Goal: Task Accomplishment & Management: Complete application form

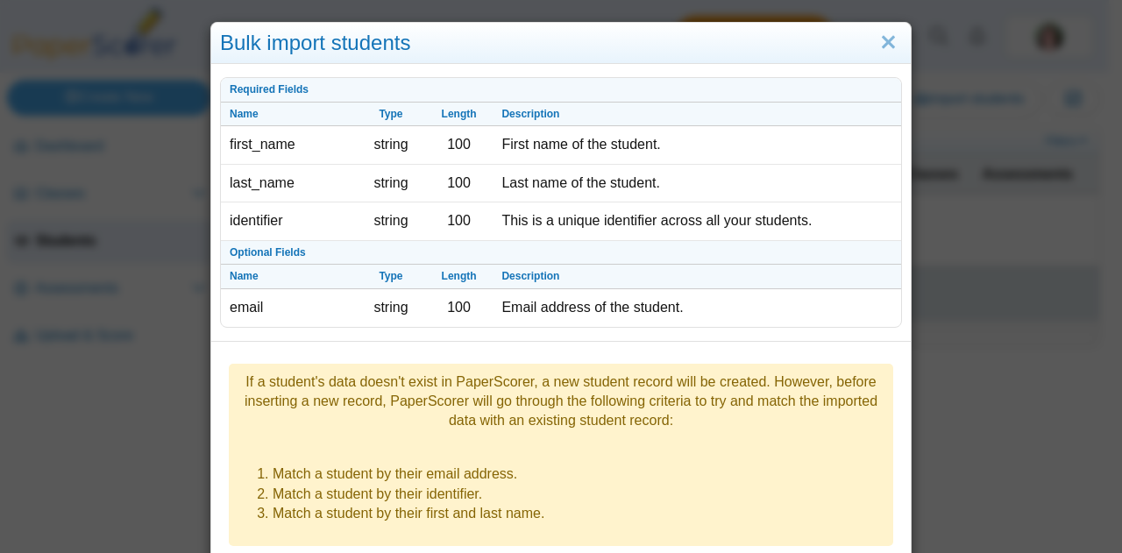
select select "**********"
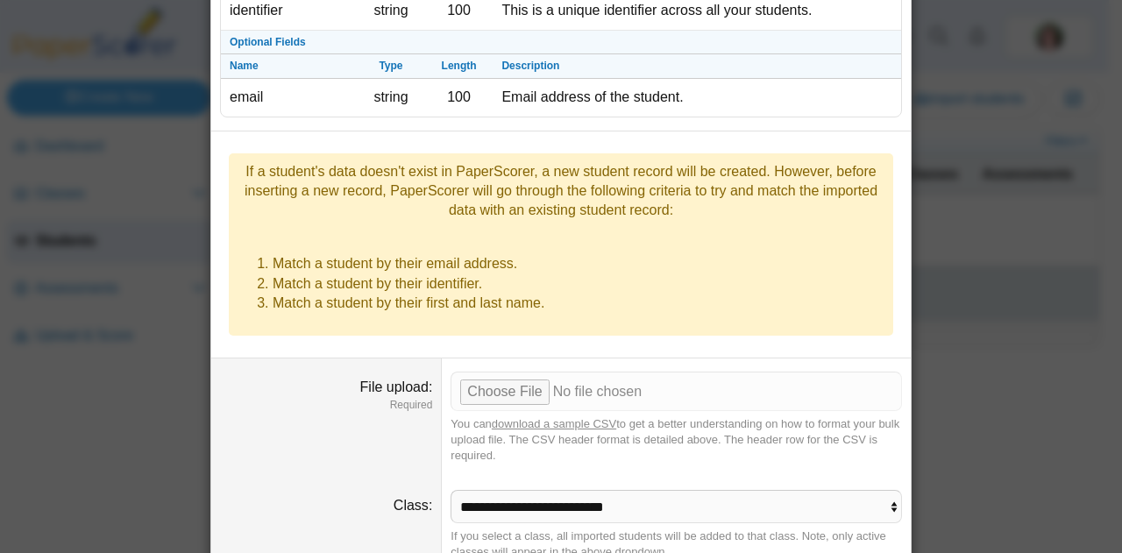
scroll to position [252, 0]
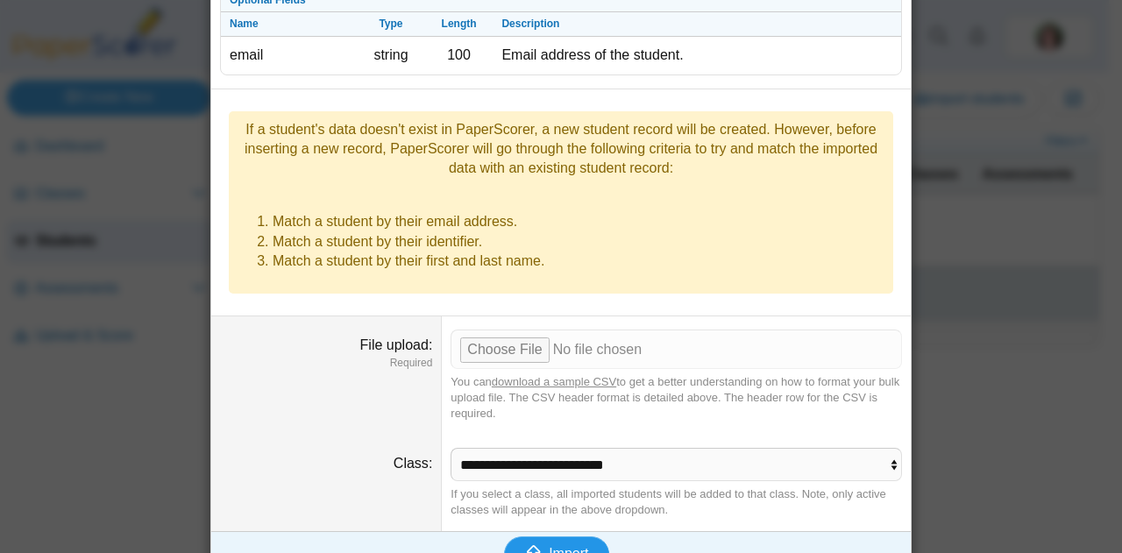
click at [552, 546] on span "Import" at bounding box center [568, 553] width 39 height 15
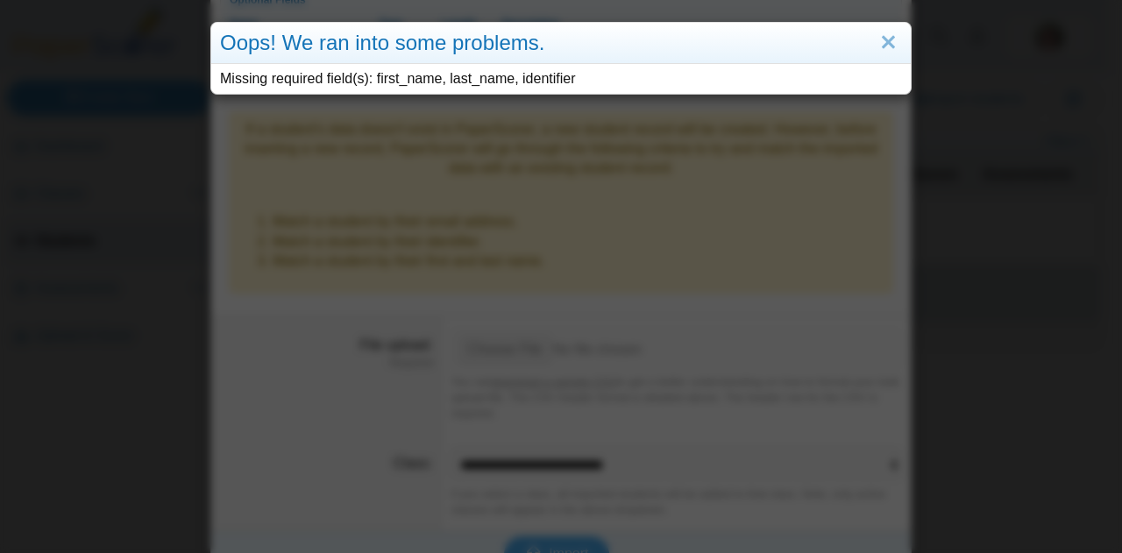
click at [885, 25] on div "Oops! We ran into some problems." at bounding box center [560, 43] width 699 height 41
click at [885, 36] on link "Close" at bounding box center [888, 43] width 27 height 30
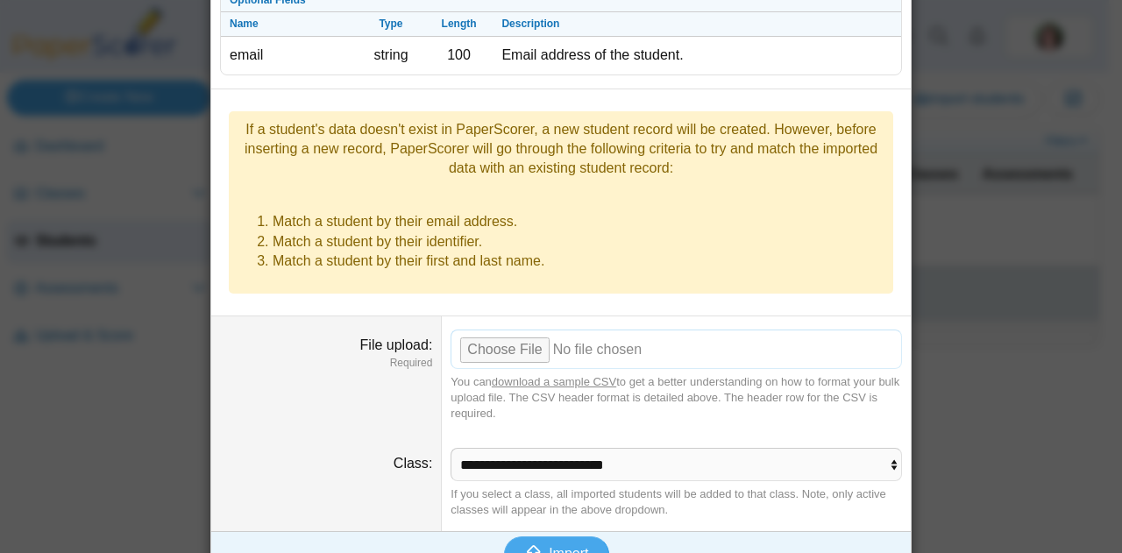
click at [484, 330] on input "File upload" at bounding box center [675, 349] width 451 height 39
click at [1000, 364] on div "Bulk import students Required Fields Name Type Length Description first_name st…" at bounding box center [561, 276] width 1122 height 553
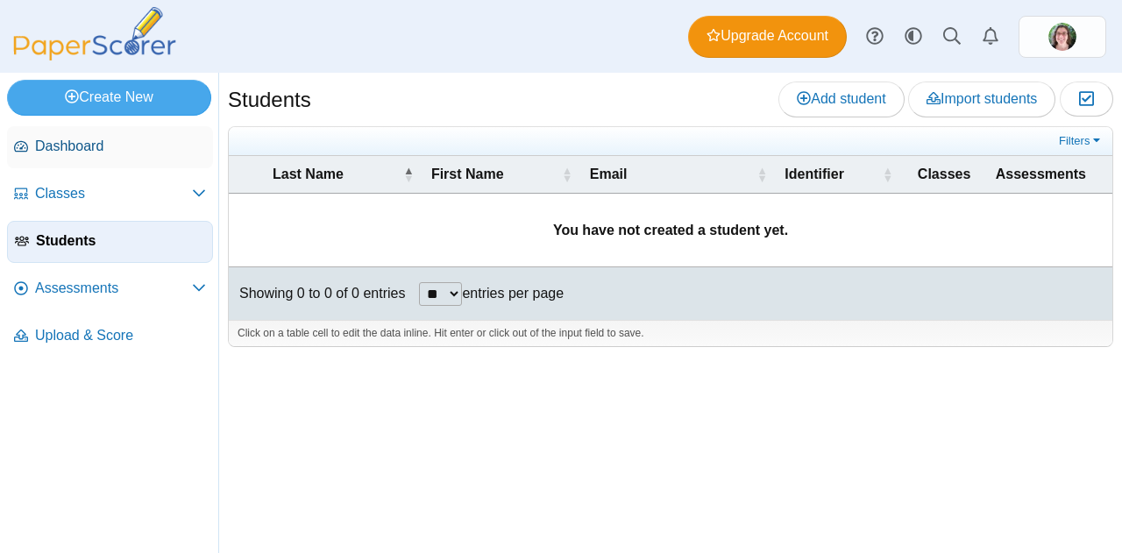
click at [78, 141] on span "Dashboard" at bounding box center [120, 146] width 171 height 19
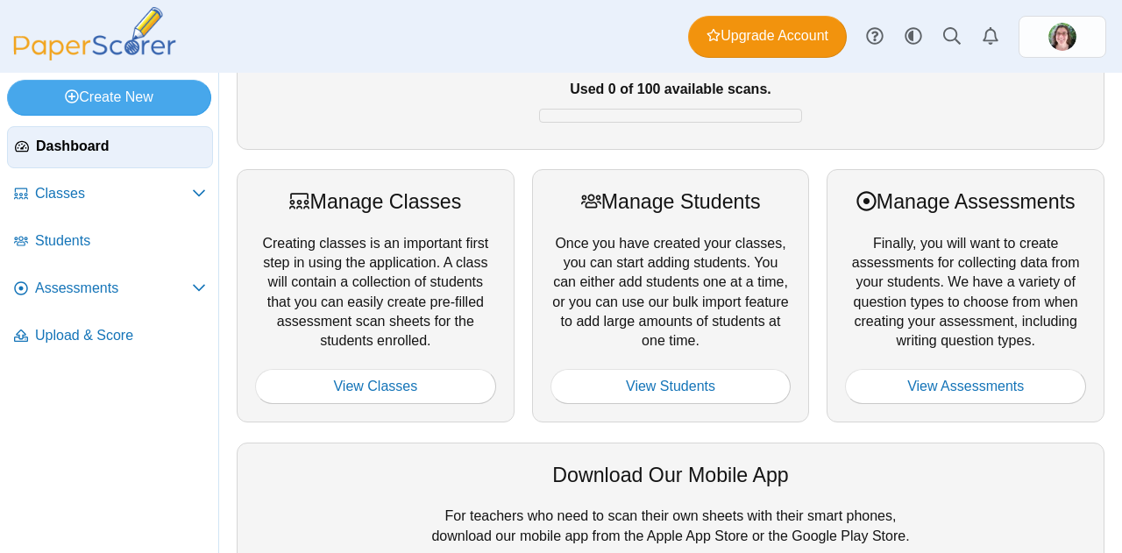
scroll to position [142, 0]
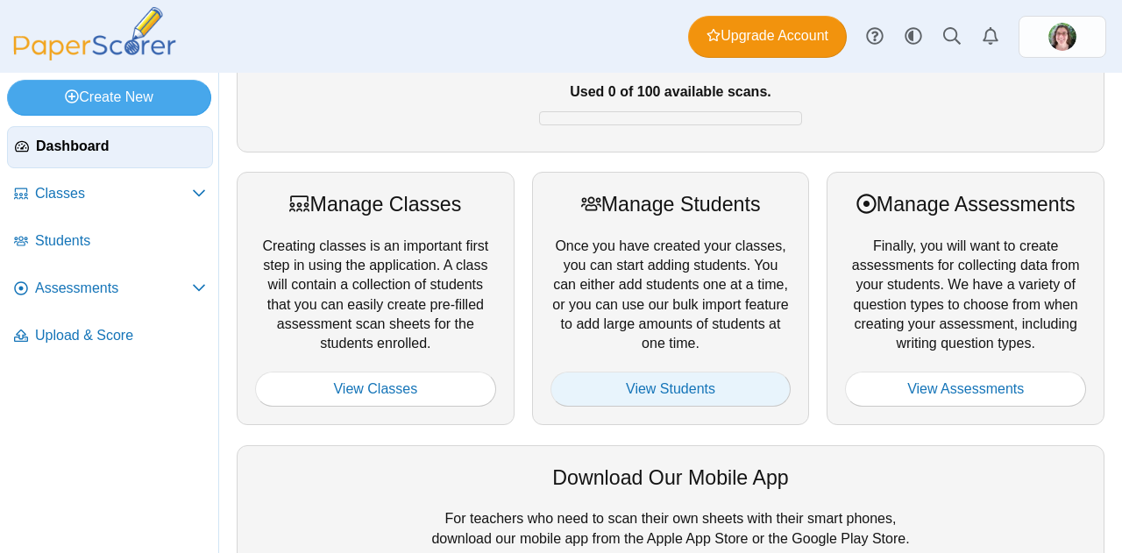
click at [649, 396] on link "View Students" at bounding box center [670, 389] width 241 height 35
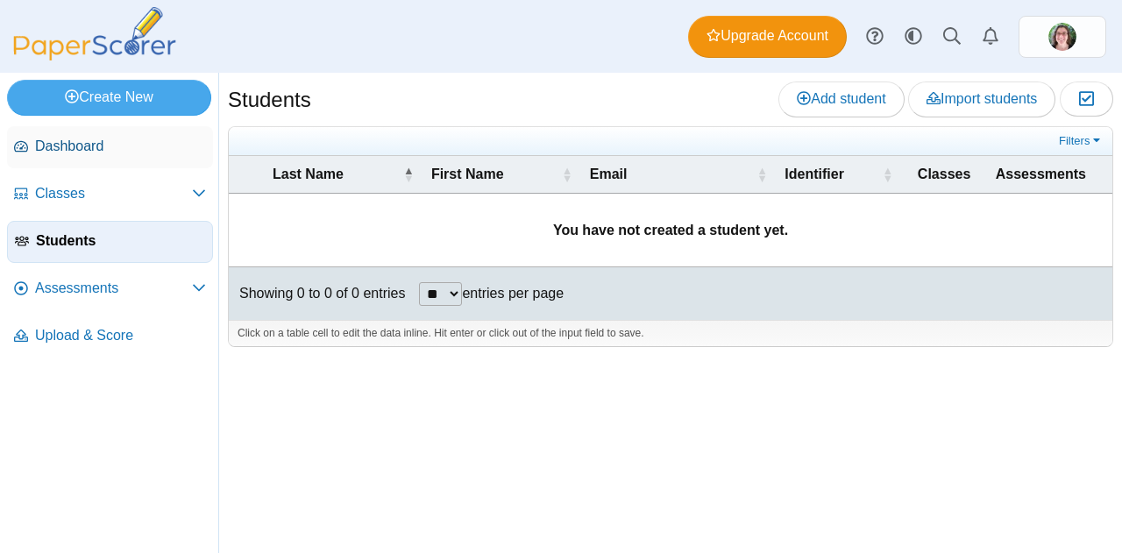
click at [70, 139] on span "Dashboard" at bounding box center [120, 146] width 171 height 19
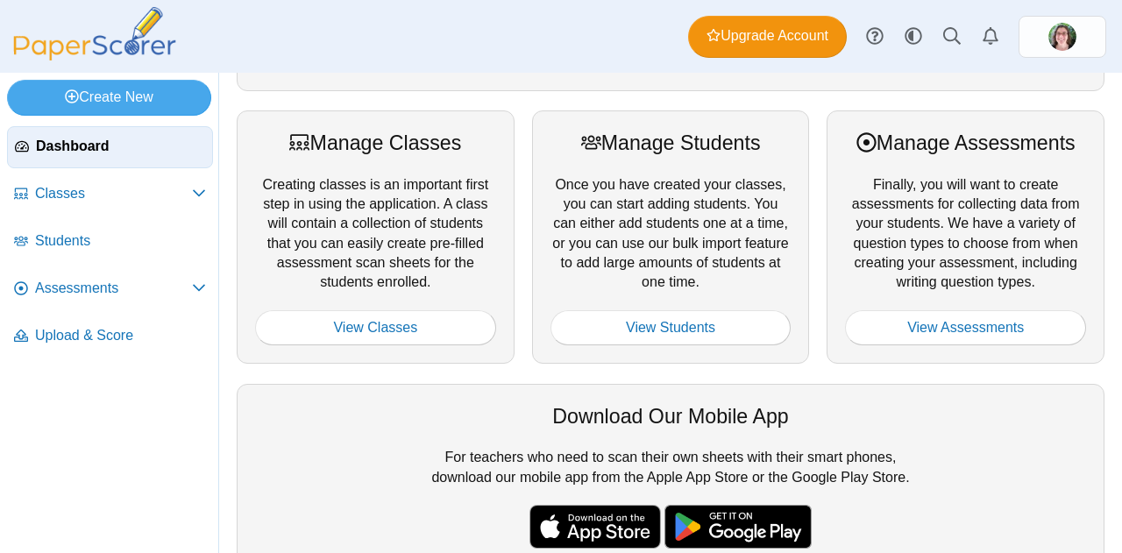
scroll to position [208, 0]
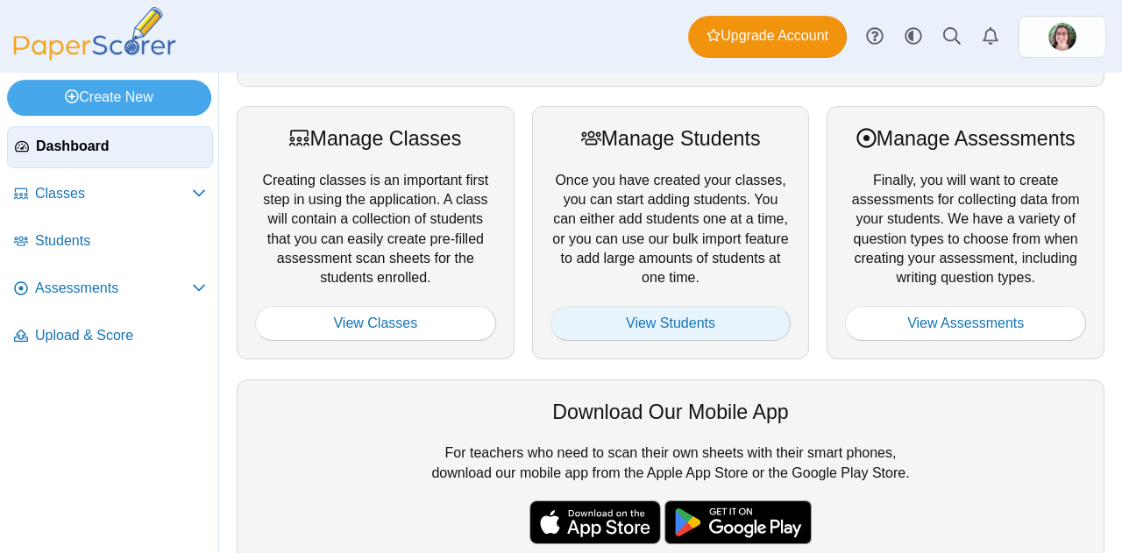
click at [642, 320] on link "View Students" at bounding box center [670, 323] width 241 height 35
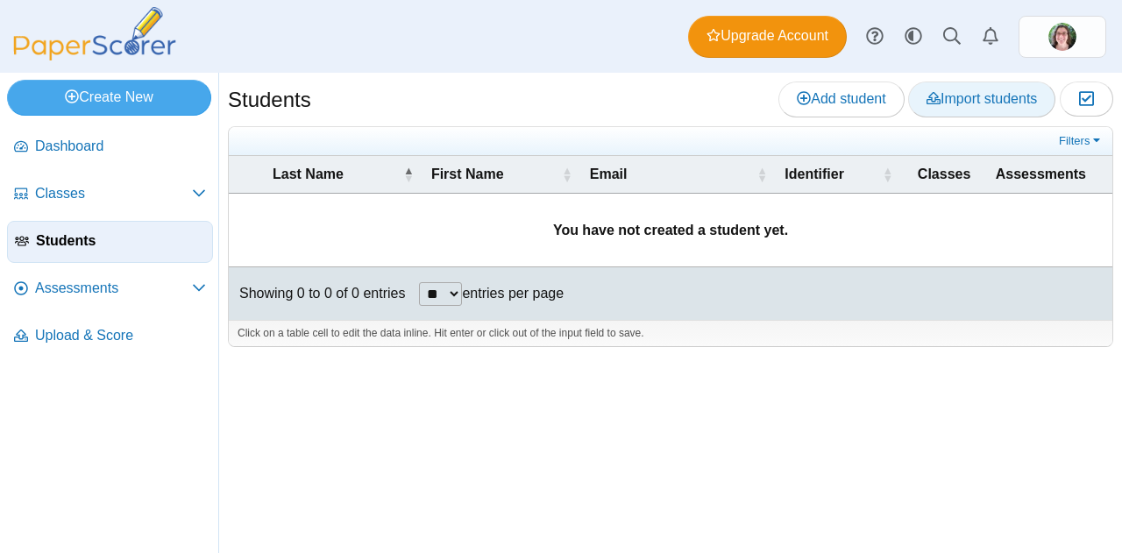
click at [978, 92] on span "Import students" at bounding box center [981, 98] width 110 height 15
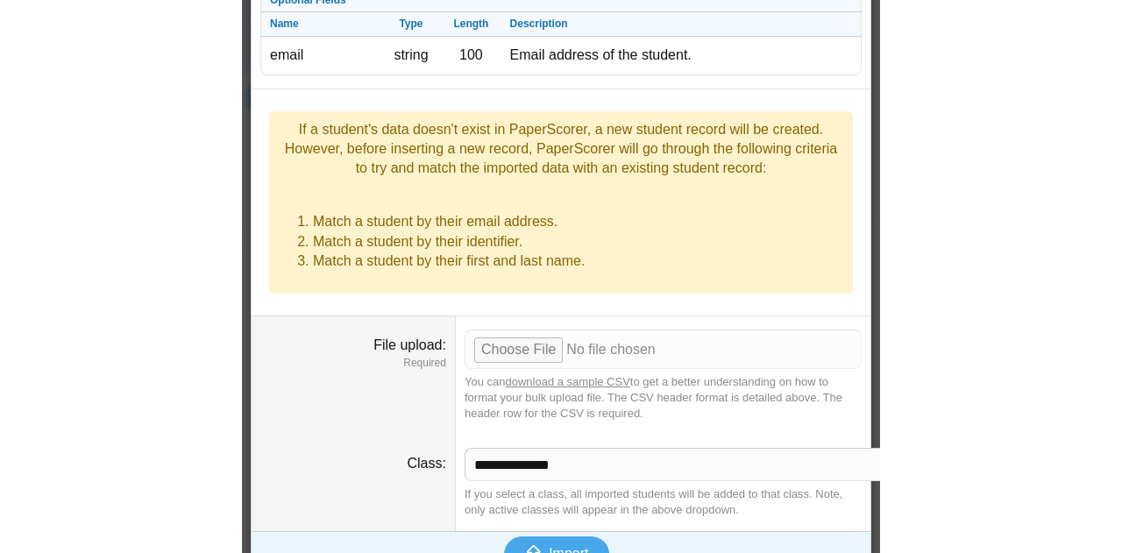
scroll to position [217, 0]
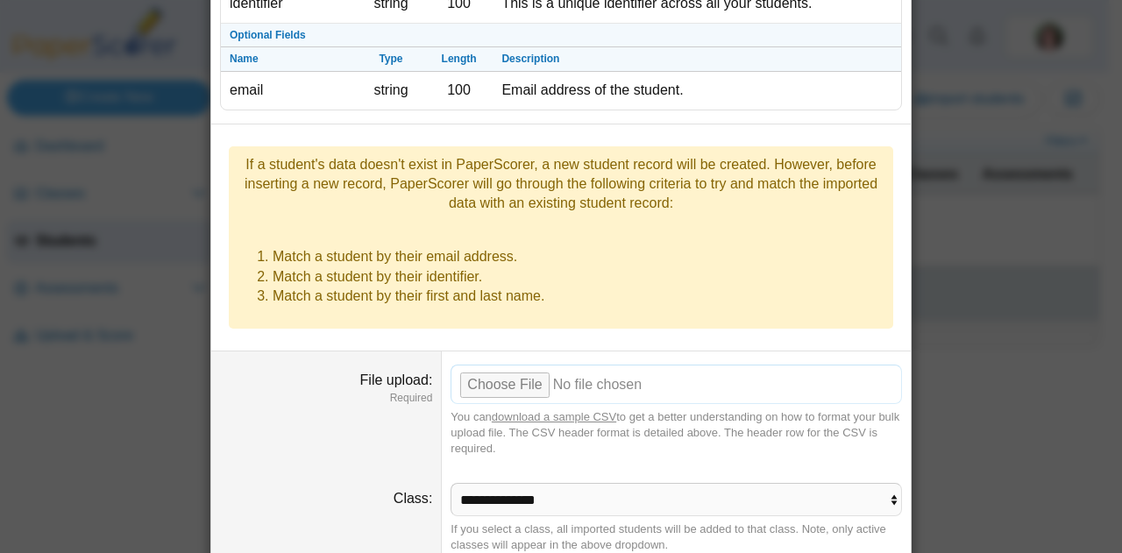
click at [462, 365] on input "File upload" at bounding box center [675, 384] width 451 height 39
type input "**********"
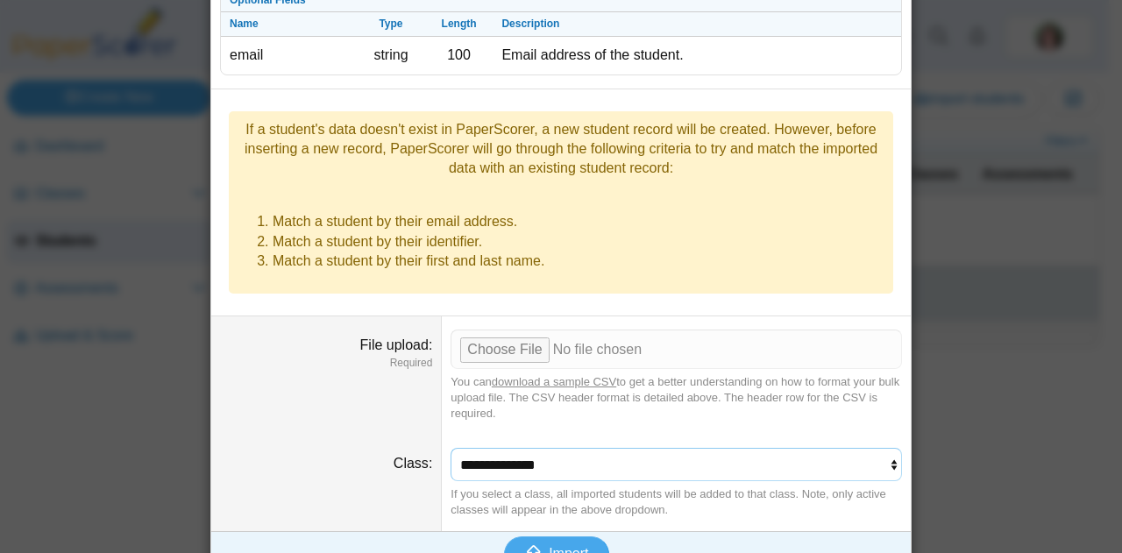
click at [862, 448] on select "**********" at bounding box center [675, 464] width 451 height 33
select select "**********"
click at [450, 448] on select "**********" at bounding box center [675, 464] width 451 height 33
click at [535, 545] on use "submit" at bounding box center [534, 553] width 19 height 17
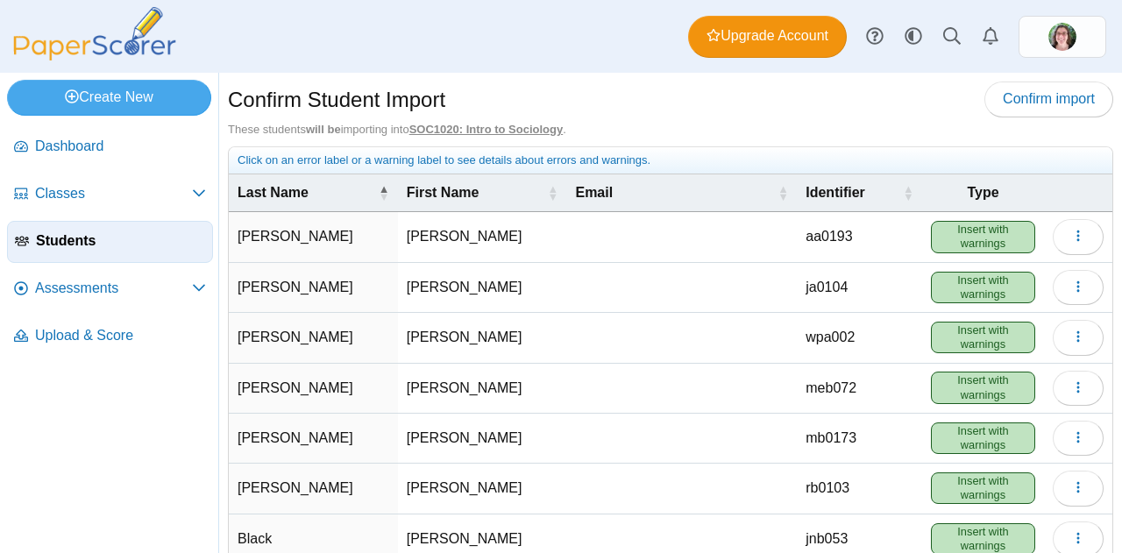
click at [971, 230] on span "Insert with warnings" at bounding box center [983, 237] width 104 height 32
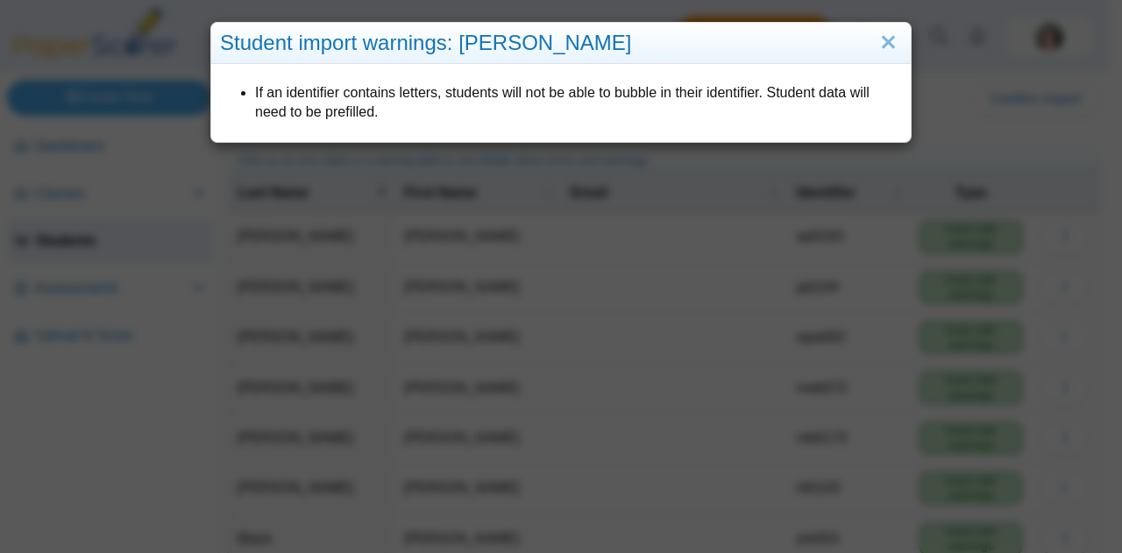
drag, startPoint x: 889, startPoint y: 32, endPoint x: 530, endPoint y: 68, distance: 360.3
click at [530, 68] on div "If an identifier contains letters, students will not be able to bubble in their…" at bounding box center [560, 103] width 699 height 78
click at [881, 39] on link "Close" at bounding box center [888, 43] width 27 height 30
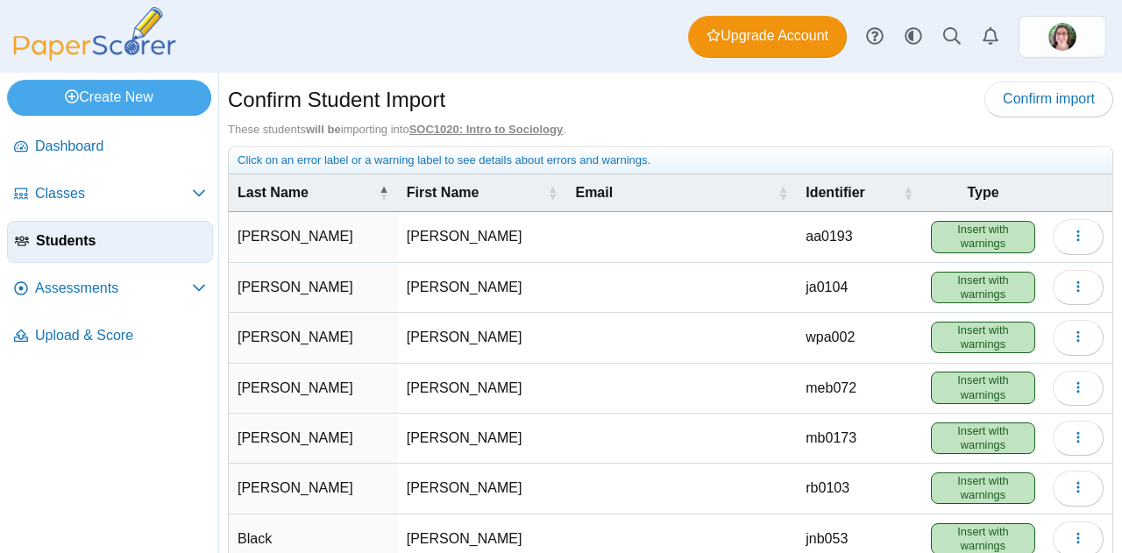
click at [967, 230] on span "Insert with warnings" at bounding box center [983, 237] width 104 height 32
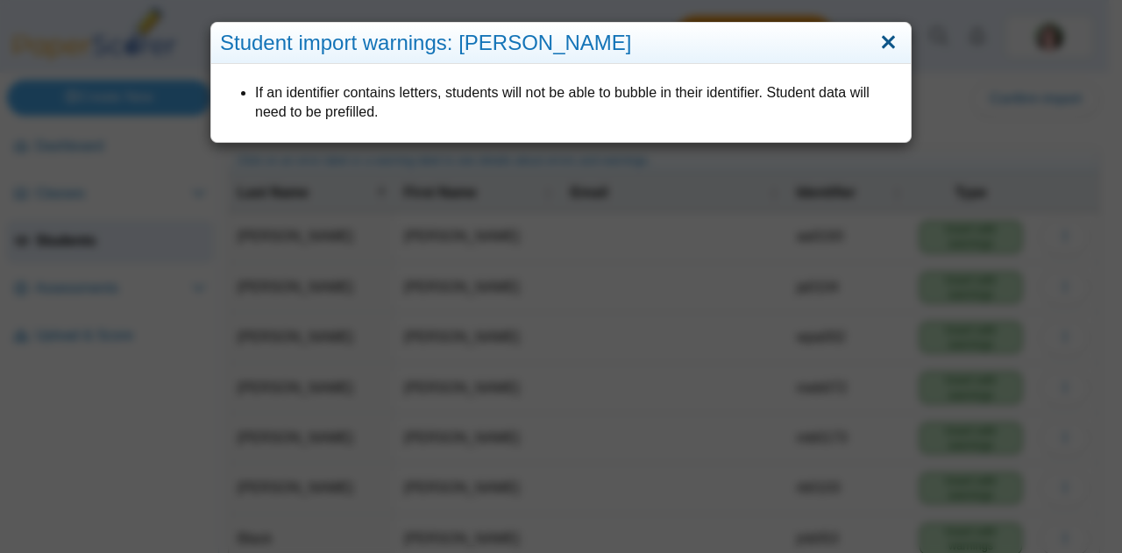
click at [886, 34] on link "Close" at bounding box center [888, 43] width 27 height 30
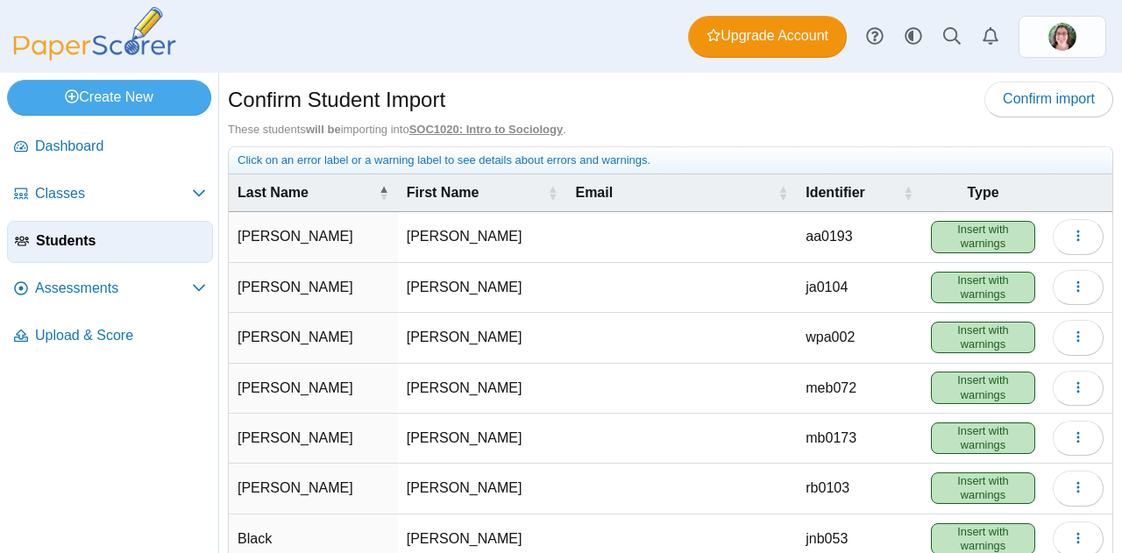
click at [948, 234] on span "Insert with warnings" at bounding box center [983, 237] width 104 height 32
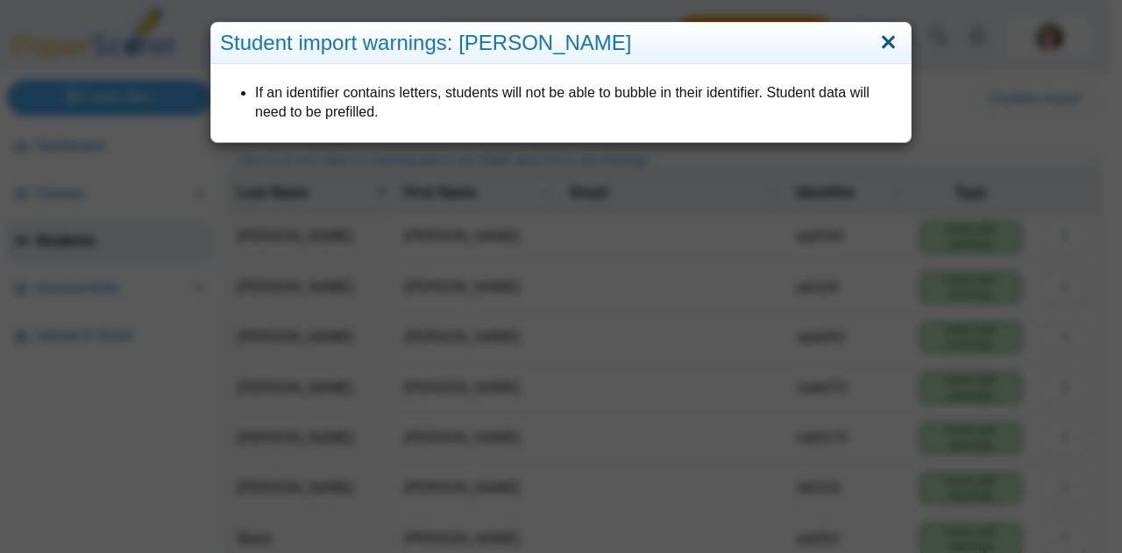
click at [883, 42] on link "Close" at bounding box center [888, 43] width 27 height 30
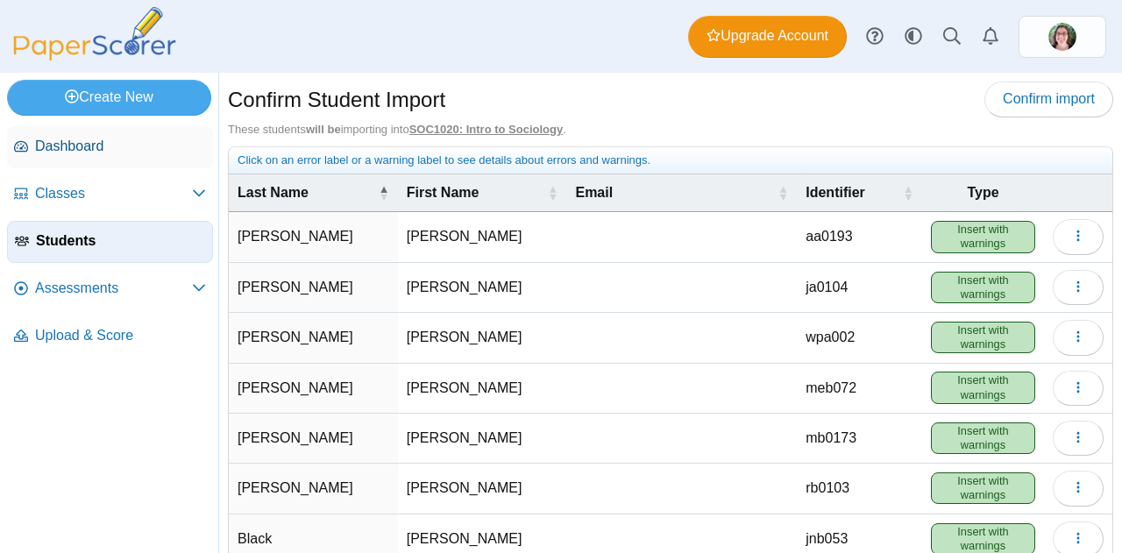
click at [65, 145] on span "Dashboard" at bounding box center [120, 146] width 171 height 19
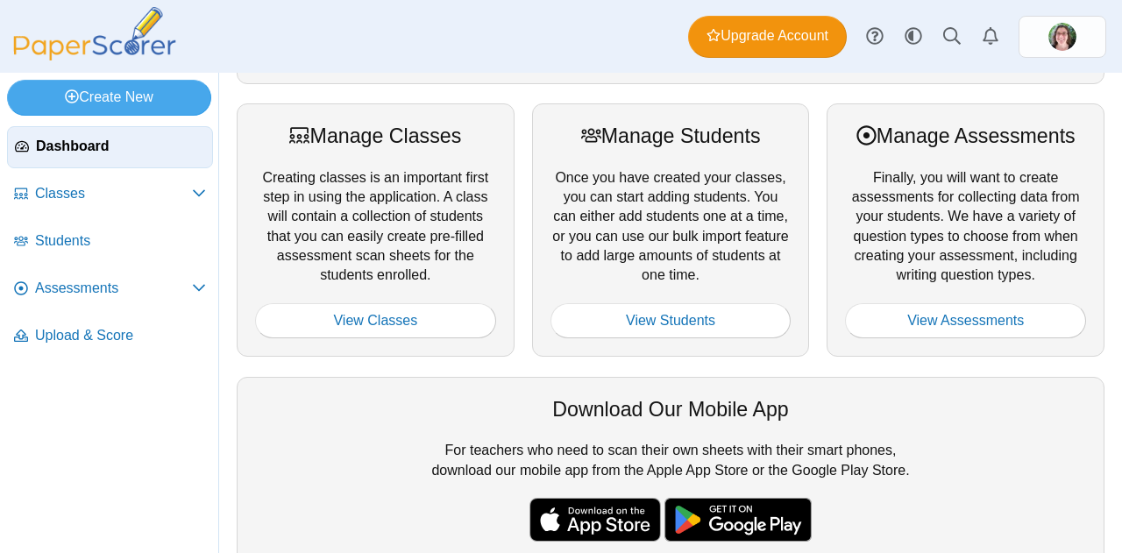
scroll to position [209, 0]
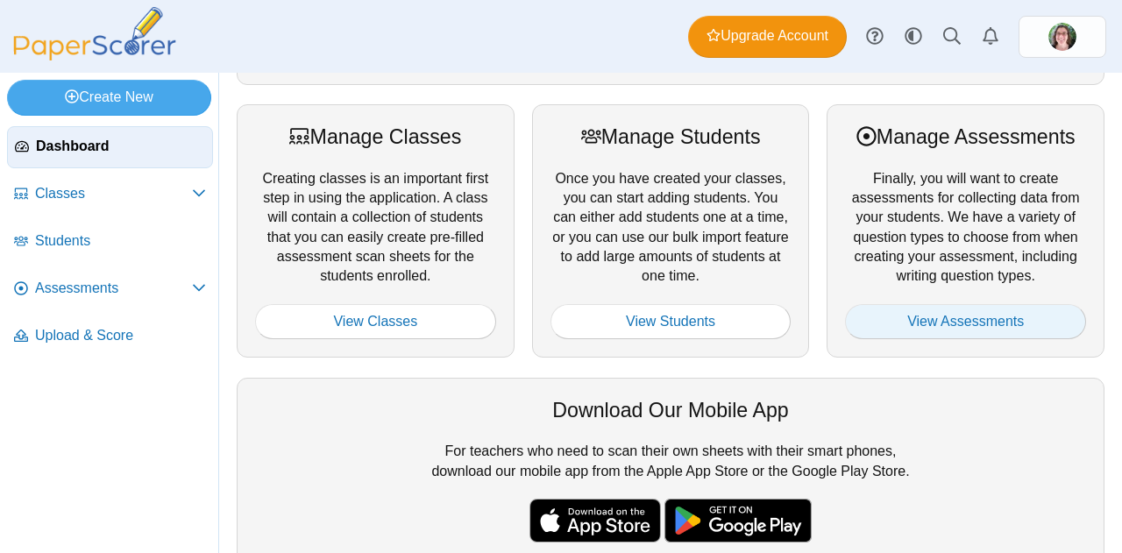
click at [936, 325] on link "View Assessments" at bounding box center [965, 321] width 241 height 35
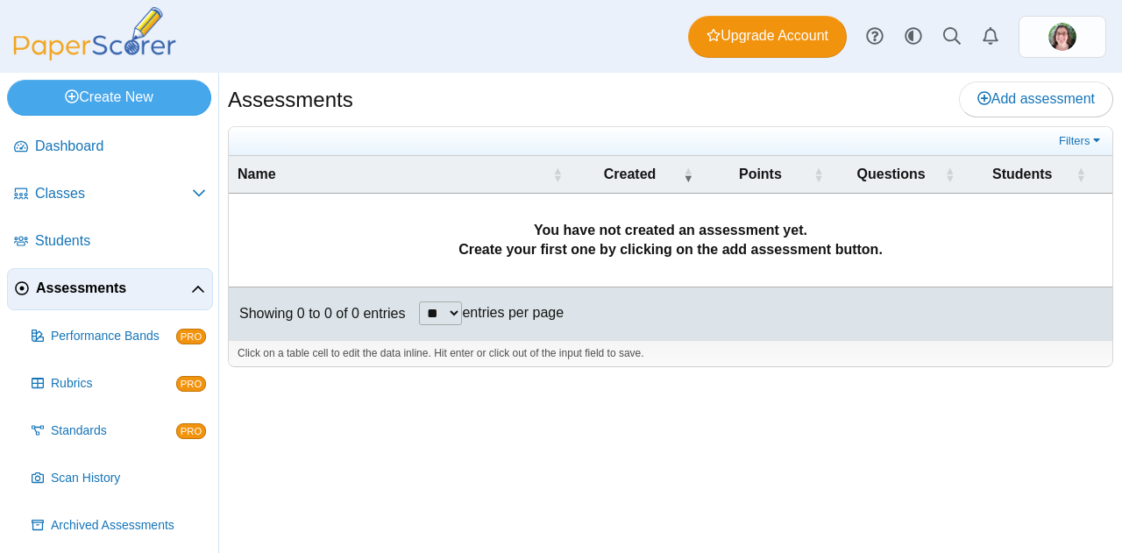
scroll to position [51, 0]
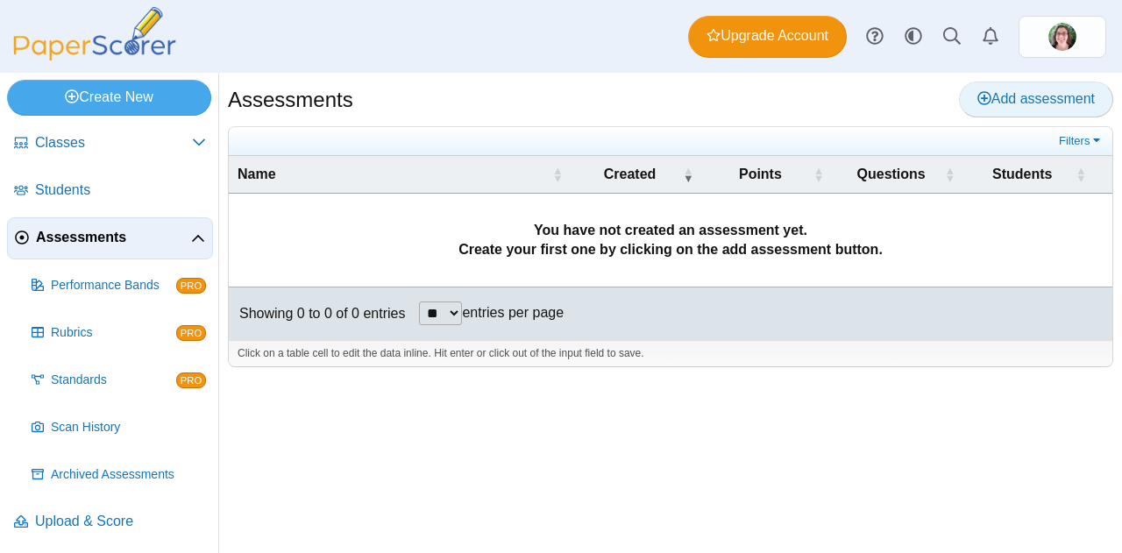
click at [999, 93] on span "Add assessment" at bounding box center [1035, 98] width 117 height 15
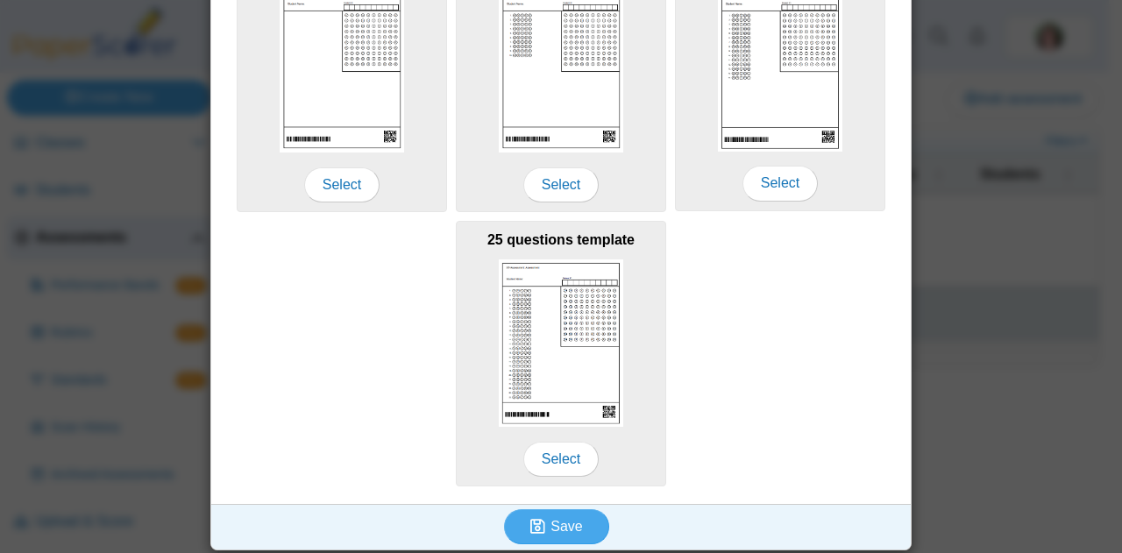
scroll to position [404, 0]
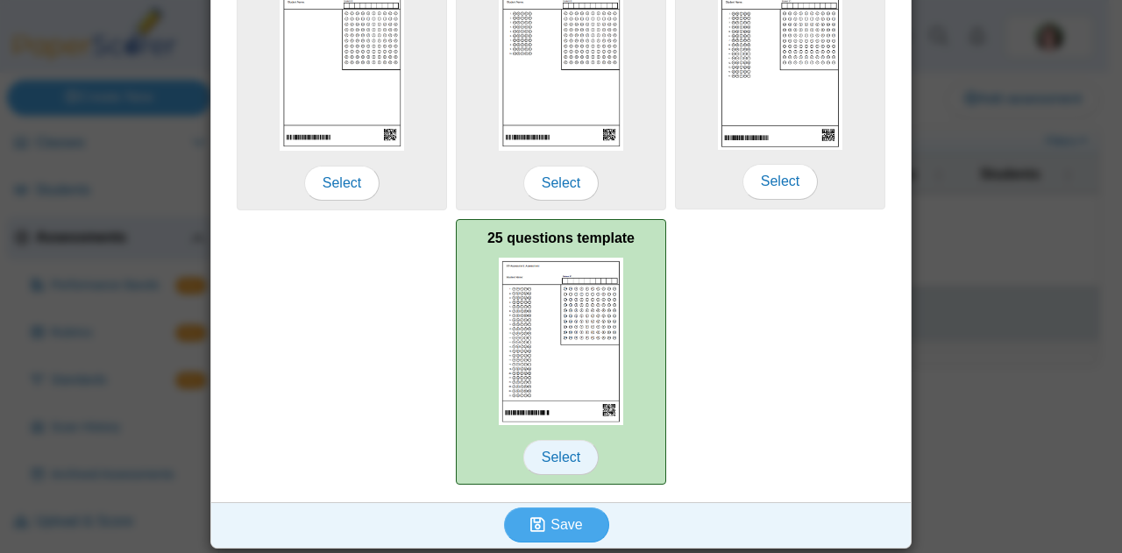
type input "******"
click at [547, 450] on span "Select" at bounding box center [560, 457] width 75 height 35
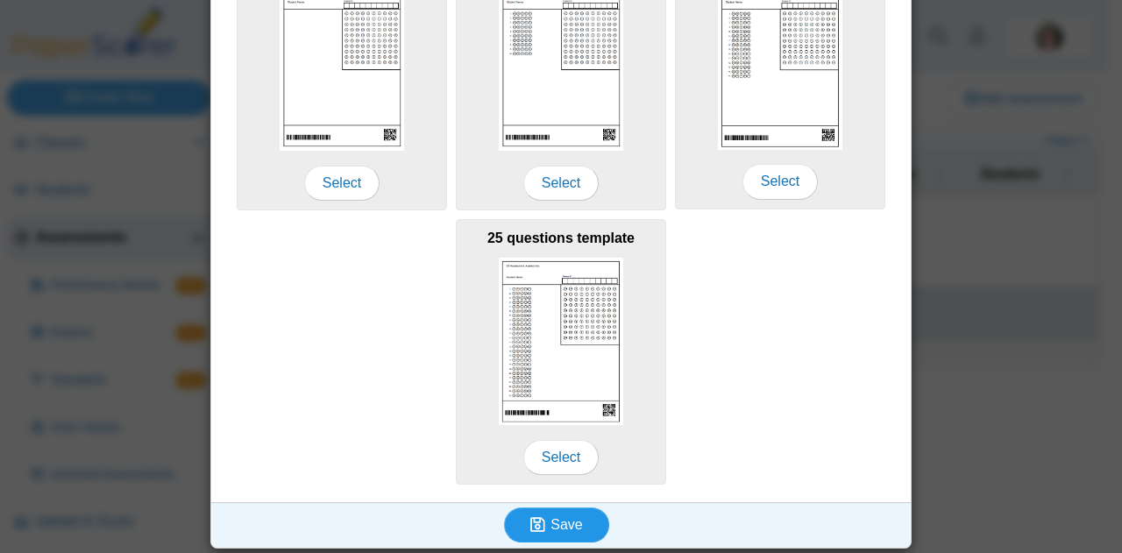
click at [550, 528] on span "Save" at bounding box center [566, 524] width 32 height 15
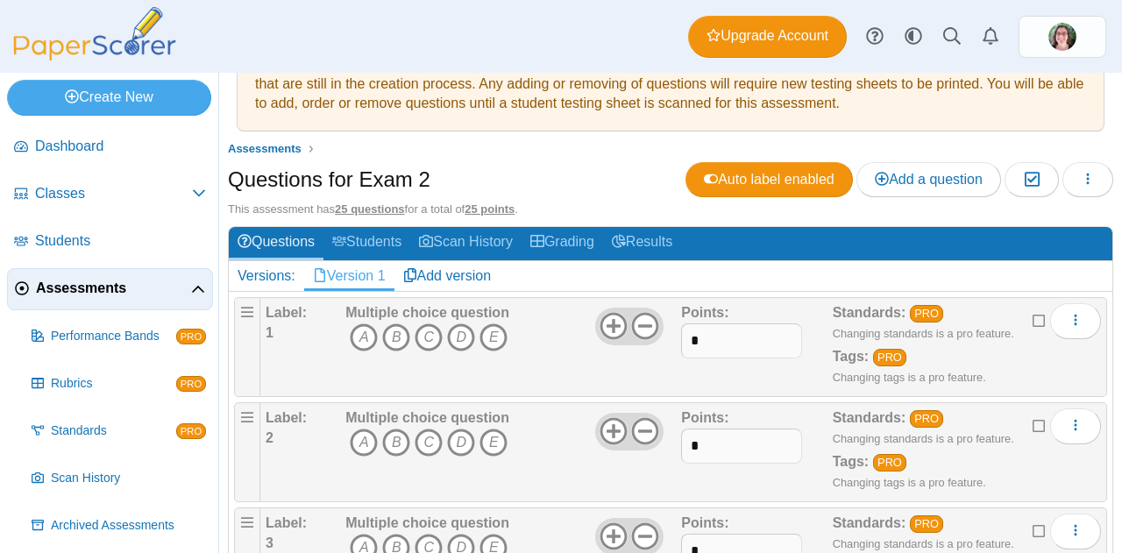
scroll to position [93, 0]
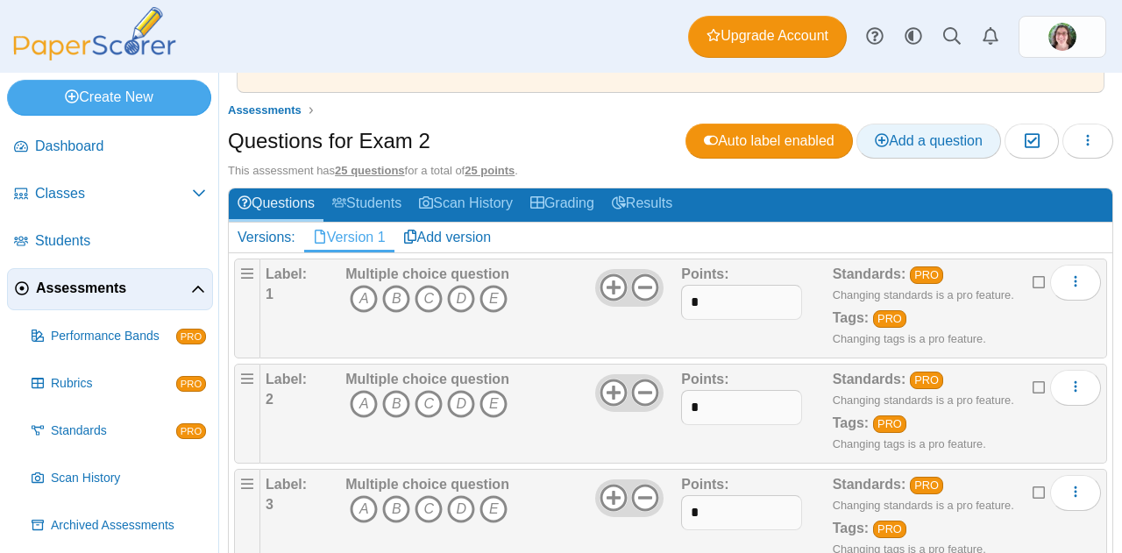
click at [896, 139] on span "Add a question" at bounding box center [929, 140] width 108 height 15
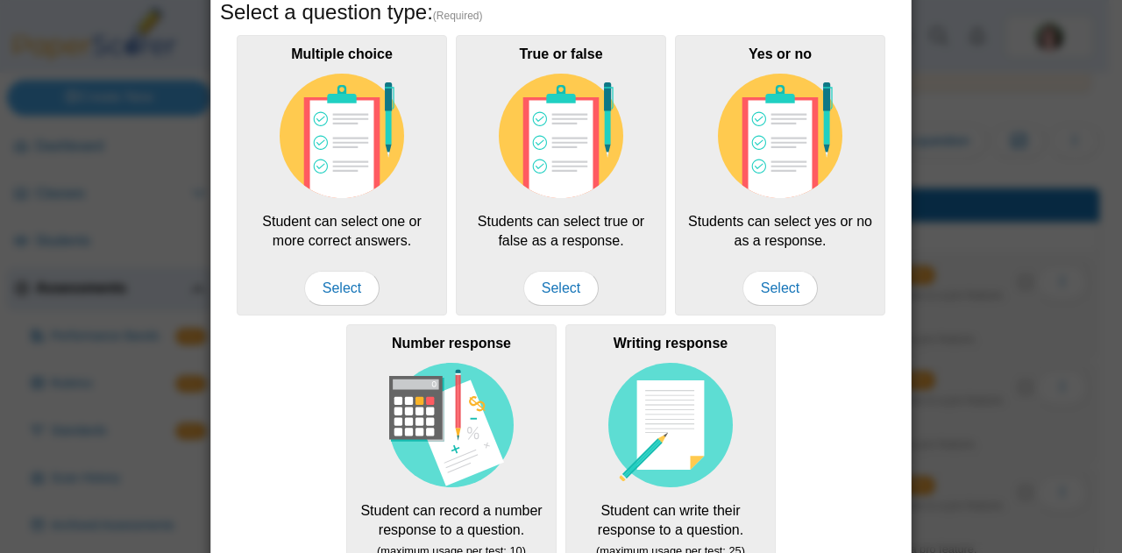
scroll to position [133, 0]
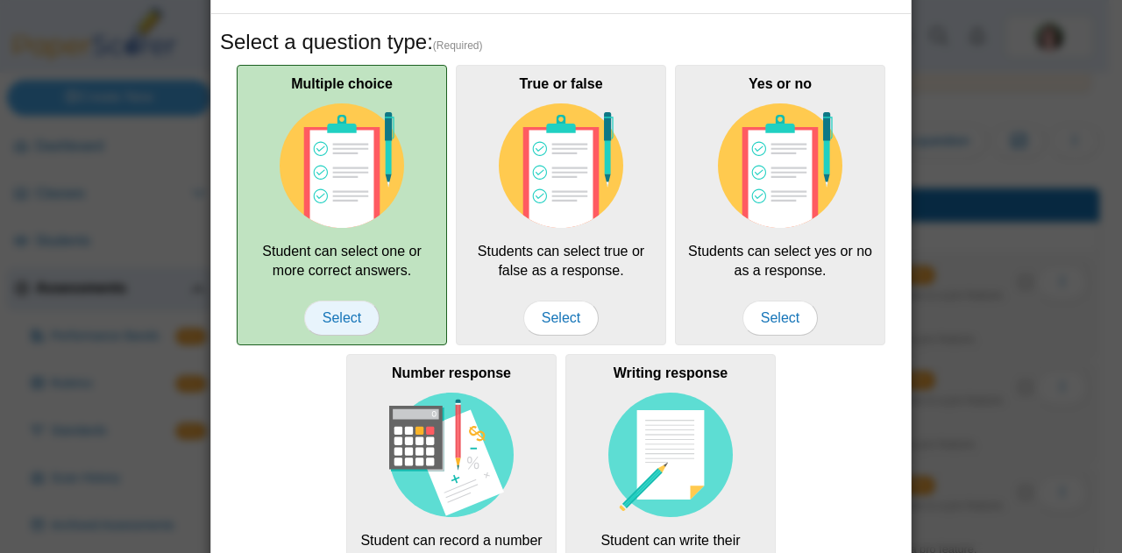
click at [321, 316] on span "Select" at bounding box center [341, 318] width 75 height 35
click at [327, 314] on span "Select" at bounding box center [341, 318] width 75 height 35
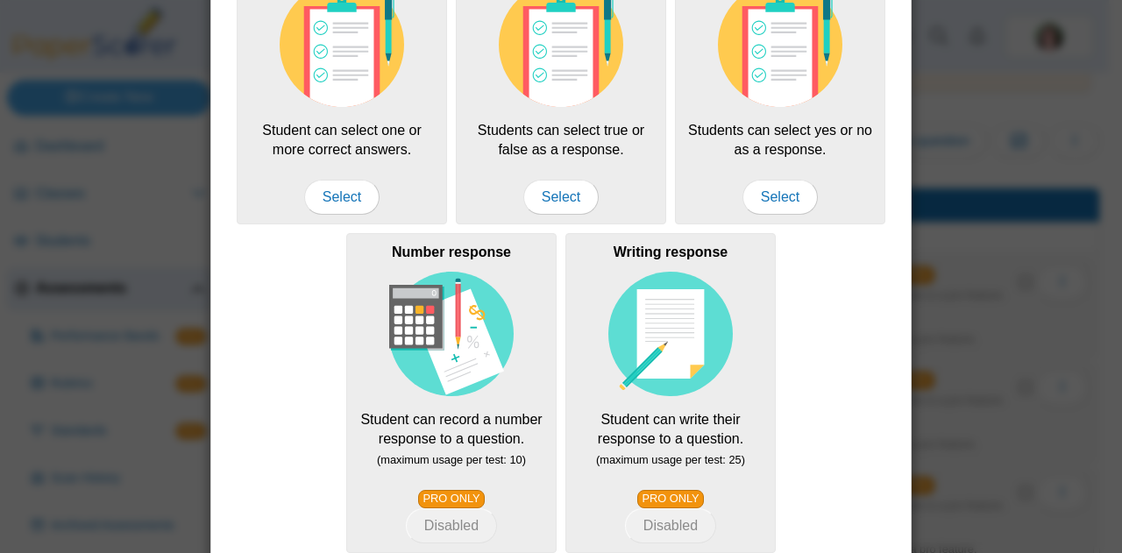
scroll to position [422, 0]
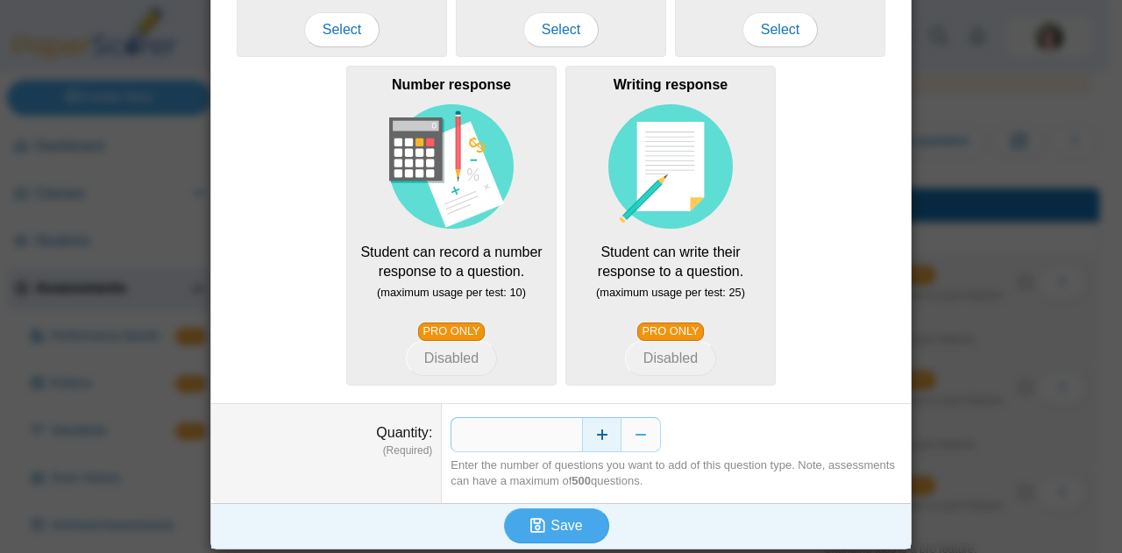
click at [592, 434] on button "Increase" at bounding box center [601, 434] width 39 height 35
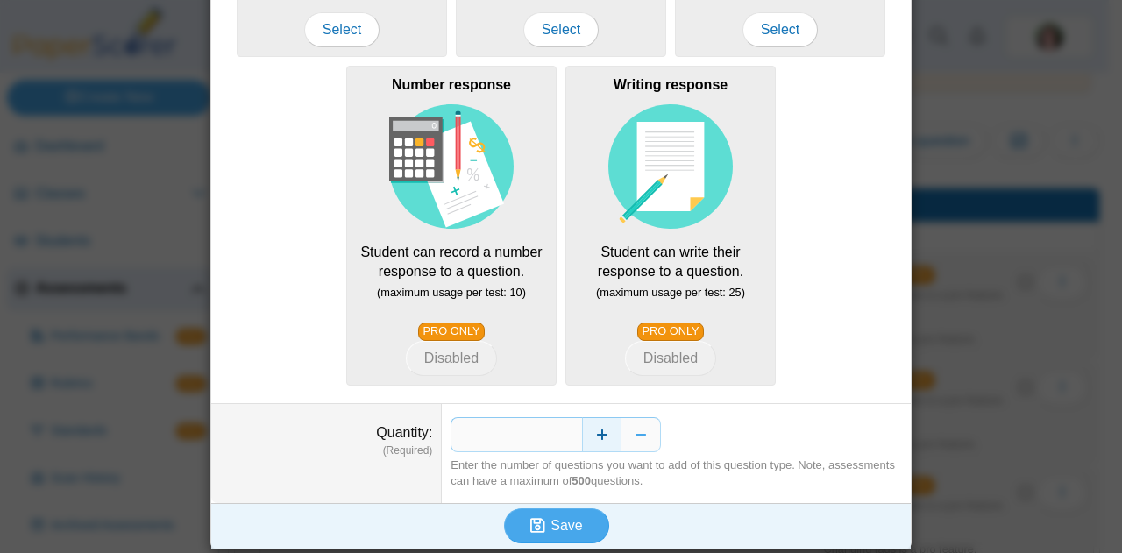
click at [592, 434] on button "Increase" at bounding box center [601, 434] width 39 height 35
drag, startPoint x: 557, startPoint y: 423, endPoint x: 568, endPoint y: 434, distance: 14.9
click at [568, 434] on input "*" at bounding box center [515, 434] width 131 height 35
type input "**"
click at [550, 521] on span "Save" at bounding box center [566, 525] width 32 height 15
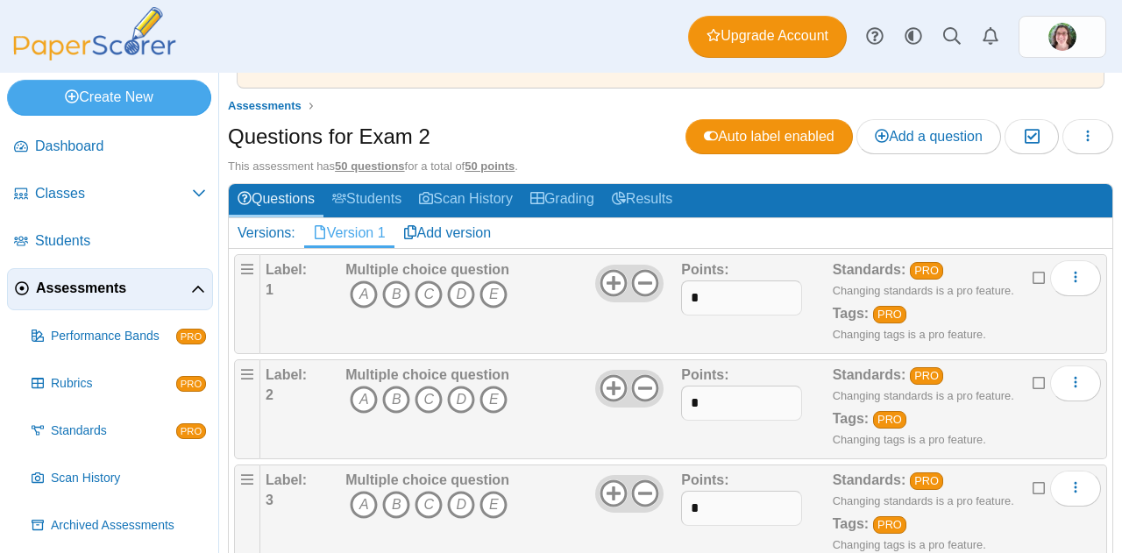
scroll to position [104, 0]
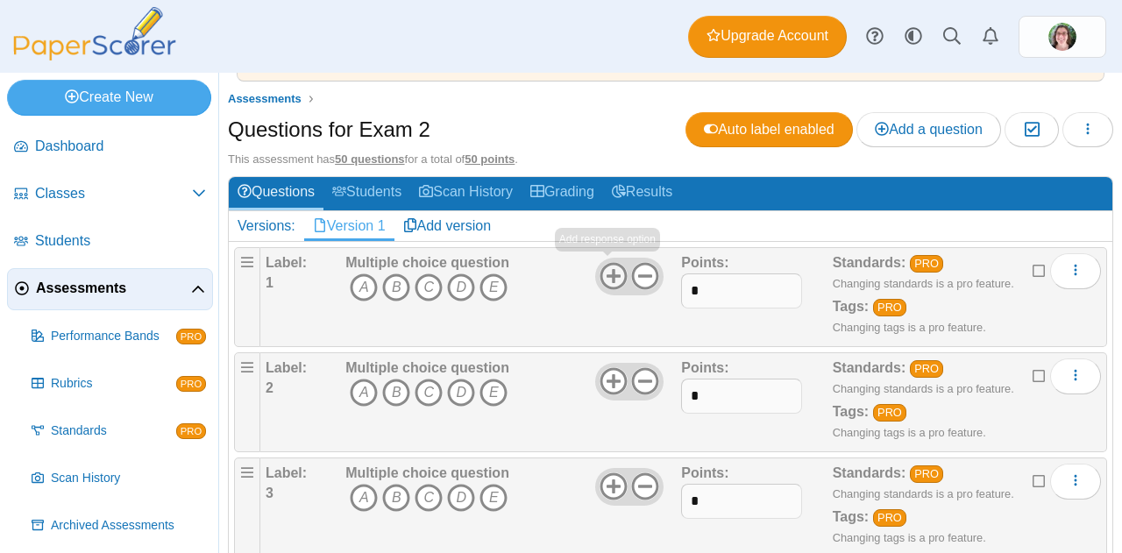
click at [605, 284] on use at bounding box center [612, 276] width 27 height 27
click at [636, 274] on icon at bounding box center [645, 276] width 28 height 28
drag, startPoint x: 705, startPoint y: 288, endPoint x: 671, endPoint y: 298, distance: 34.7
click at [671, 298] on div "Label: 1 Multiple choice question A B C D E *" at bounding box center [683, 297] width 835 height 88
click at [713, 292] on input "*" at bounding box center [741, 290] width 121 height 35
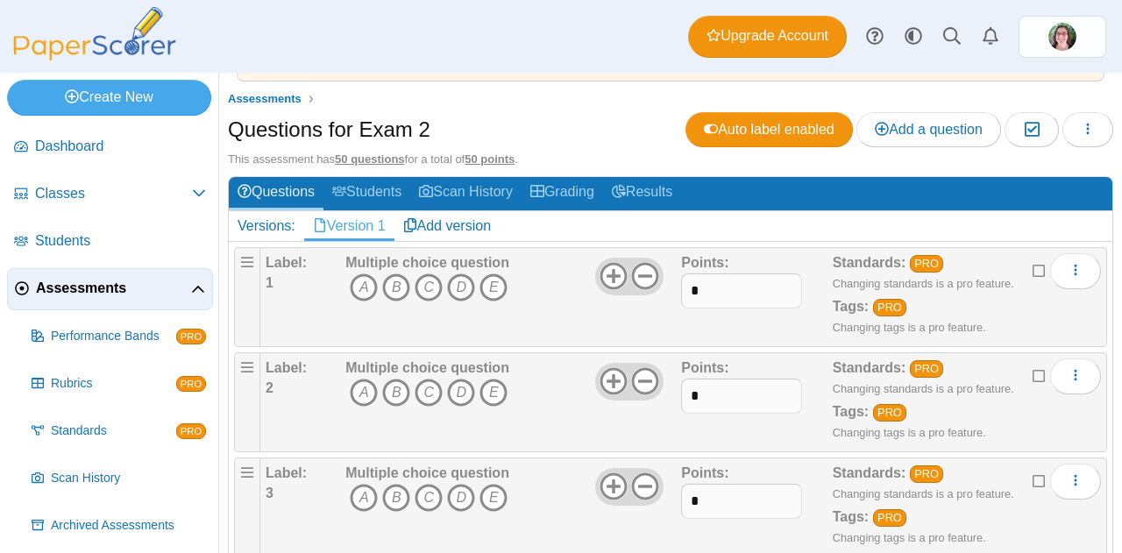
drag, startPoint x: 1061, startPoint y: 269, endPoint x: 1105, endPoint y: 266, distance: 43.9
click at [1105, 266] on div "Adding or removing a question, will render already printed testing sheets inval…" at bounding box center [670, 208] width 903 height 480
click at [1073, 268] on button "More options" at bounding box center [1075, 270] width 51 height 35
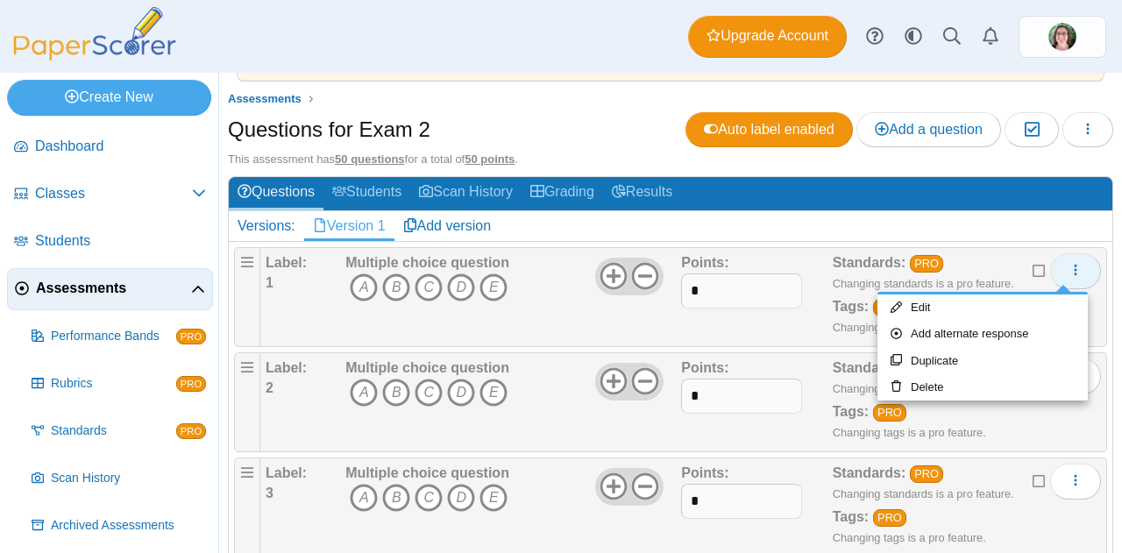
click at [1073, 268] on button "More options" at bounding box center [1075, 270] width 51 height 35
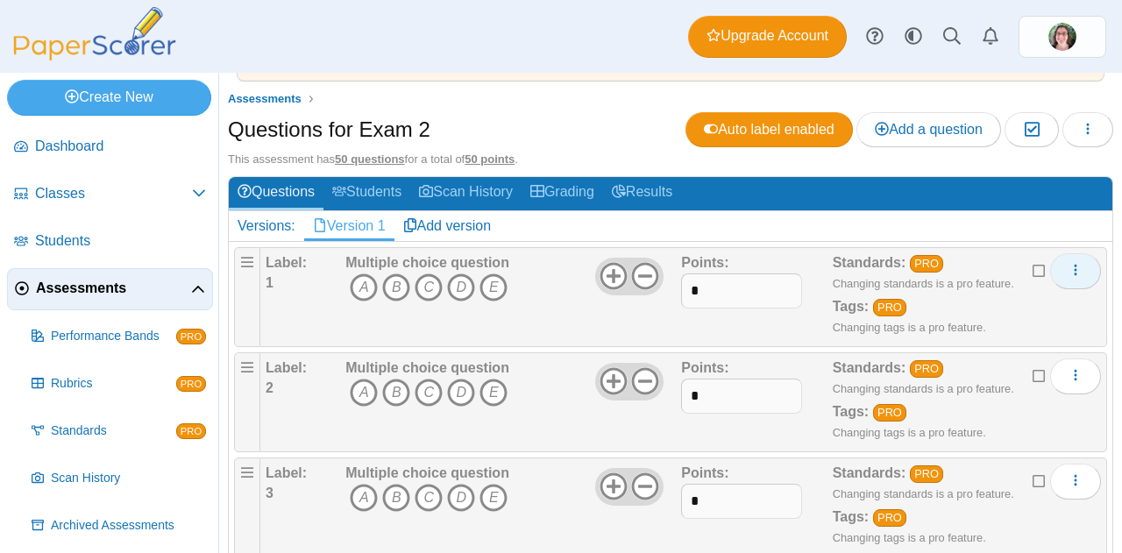
click at [1068, 268] on icon "More options" at bounding box center [1075, 270] width 14 height 14
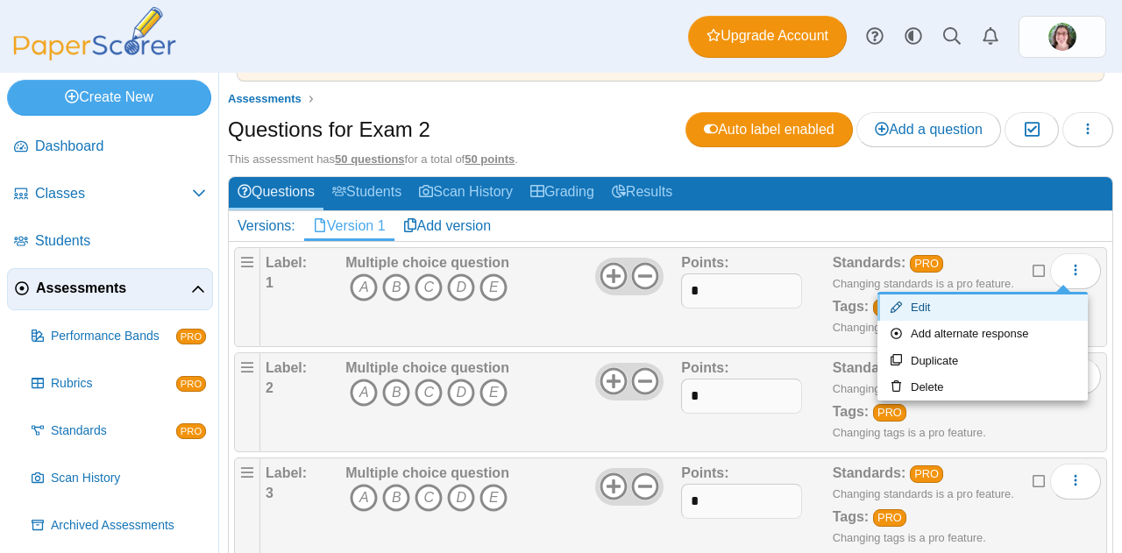
click at [932, 313] on link "Edit" at bounding box center [982, 307] width 210 height 26
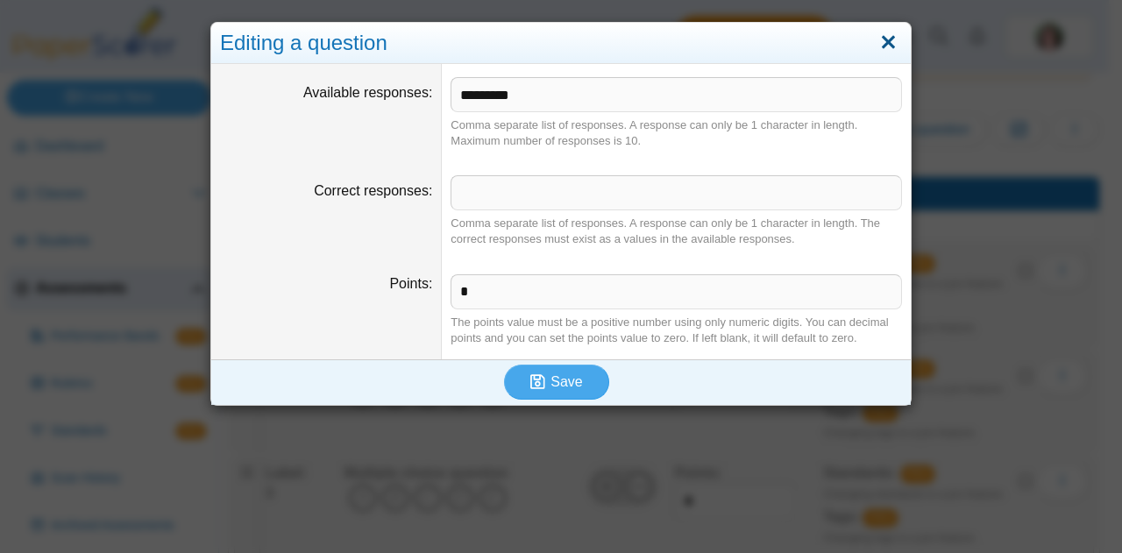
click at [877, 46] on link "Close" at bounding box center [888, 43] width 27 height 30
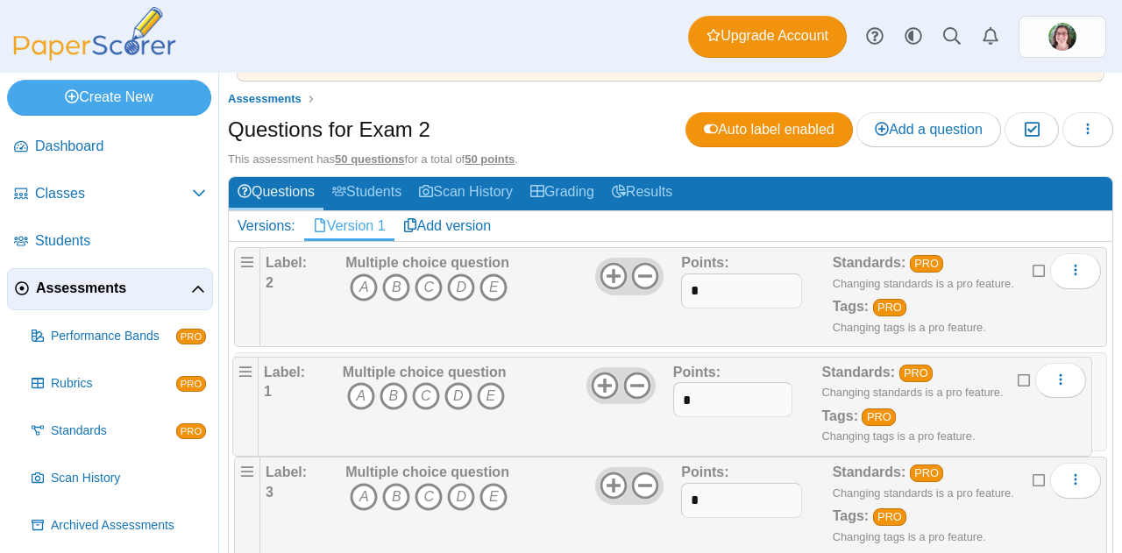
drag, startPoint x: 243, startPoint y: 253, endPoint x: 237, endPoint y: 353, distance: 100.1
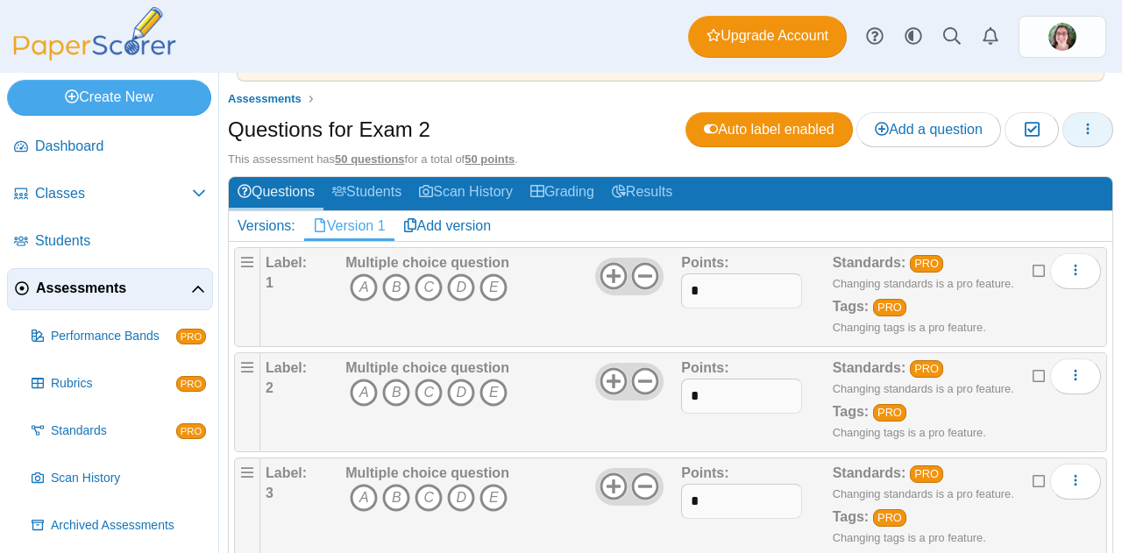
click at [1081, 125] on icon "button" at bounding box center [1088, 129] width 14 height 14
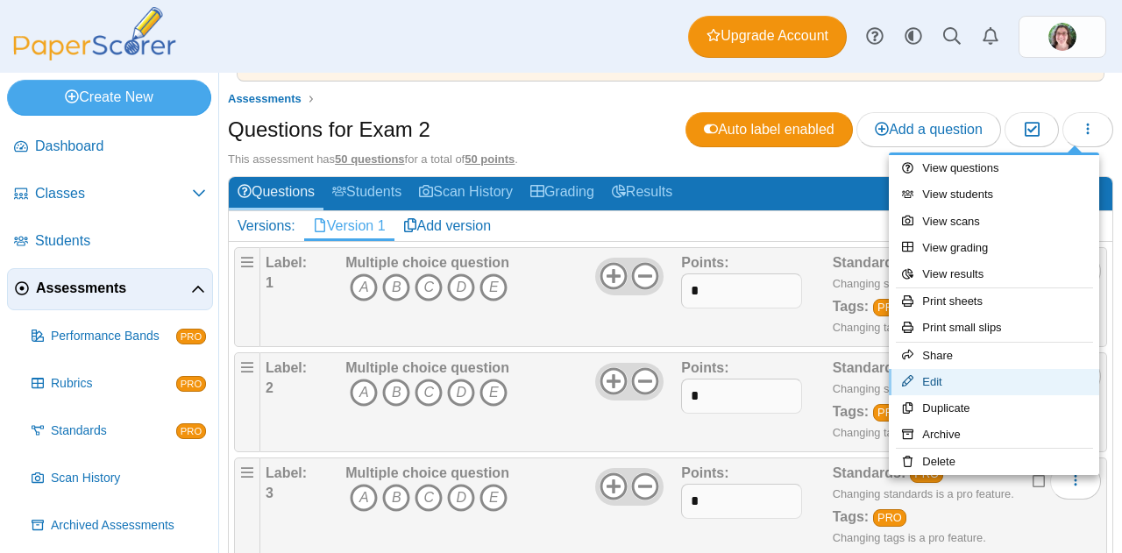
click at [976, 378] on link "Edit" at bounding box center [994, 382] width 210 height 26
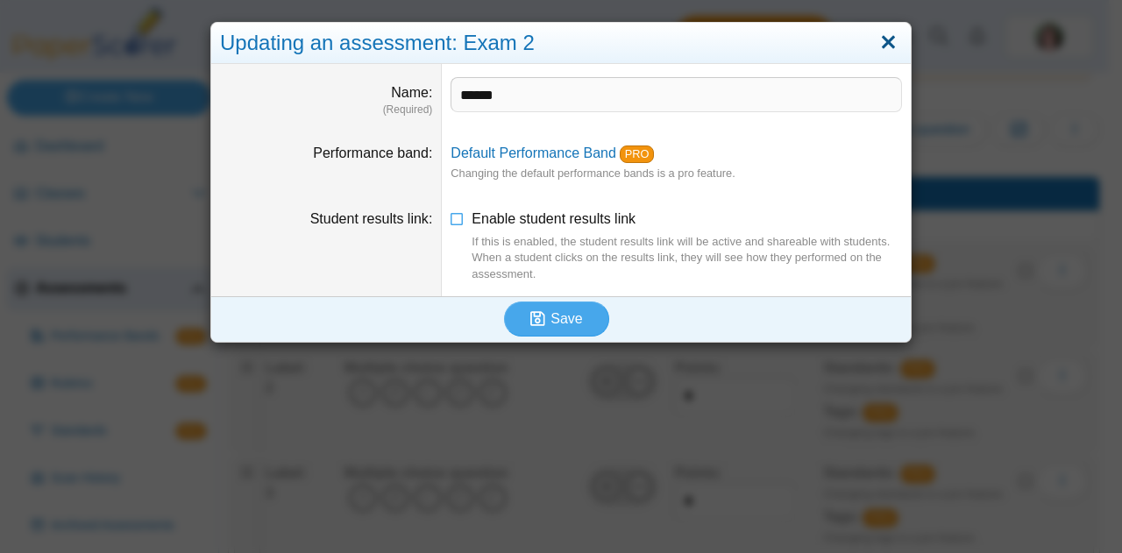
click at [883, 45] on link "Close" at bounding box center [888, 43] width 27 height 30
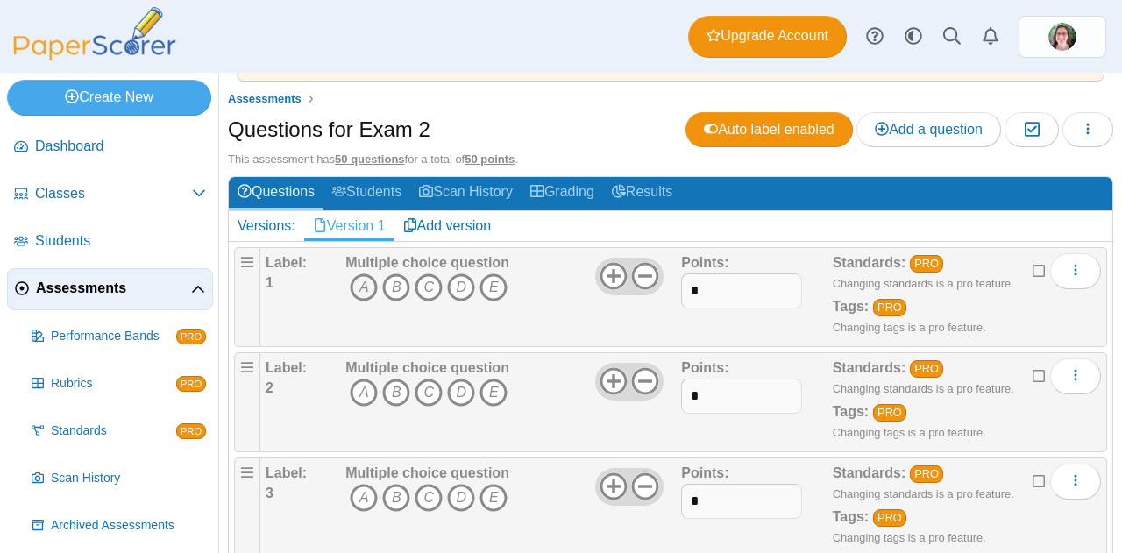
click at [356, 290] on icon "A" at bounding box center [364, 287] width 28 height 28
click at [359, 277] on icon "A" at bounding box center [364, 287] width 28 height 28
click at [363, 283] on icon "A" at bounding box center [364, 287] width 28 height 28
click at [1068, 273] on icon "More options" at bounding box center [1075, 270] width 14 height 14
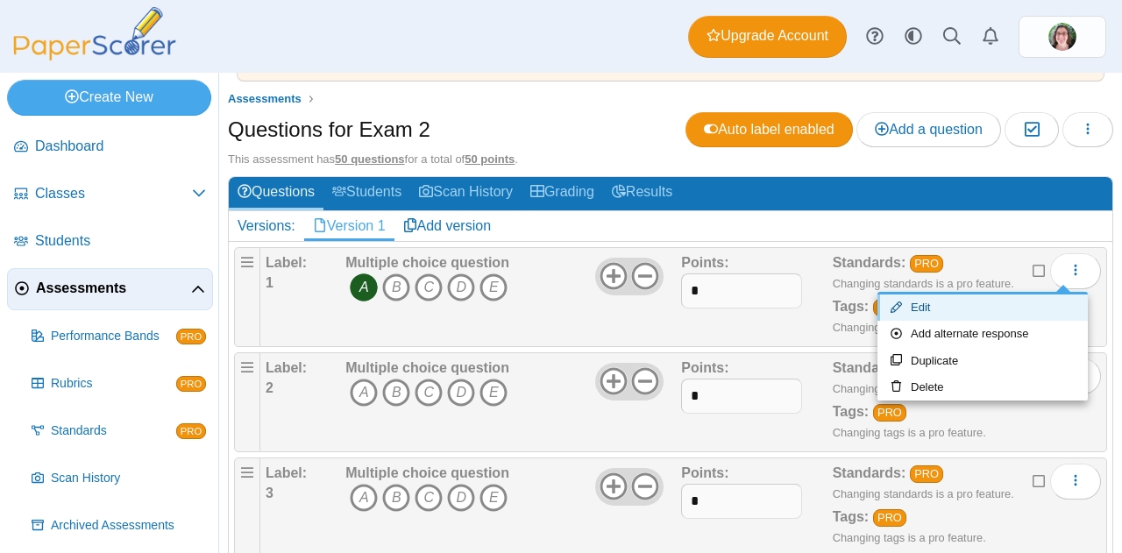
click at [992, 306] on link "Edit" at bounding box center [982, 307] width 210 height 26
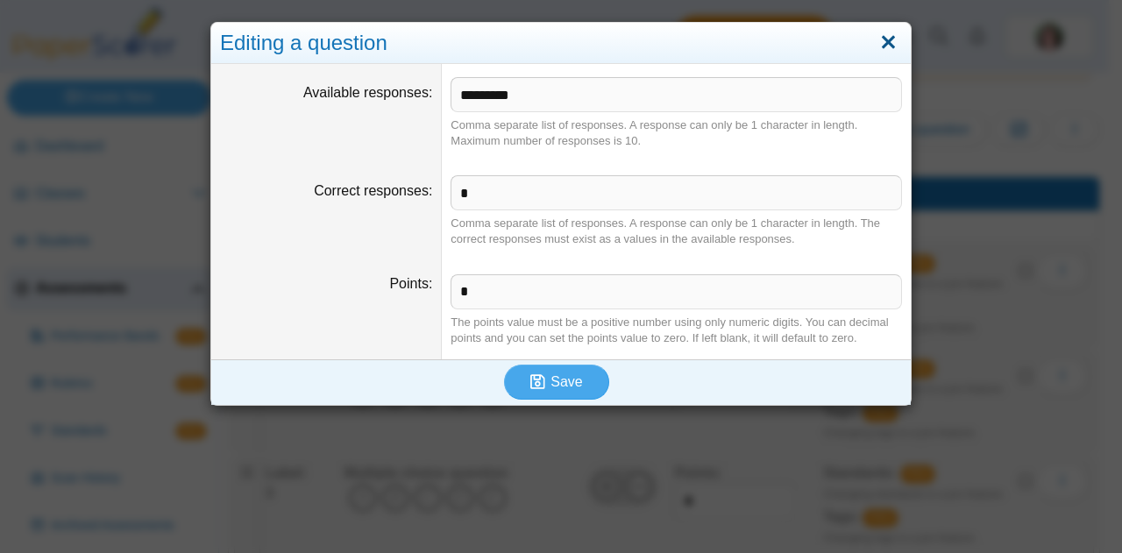
click at [883, 41] on link "Close" at bounding box center [888, 43] width 27 height 30
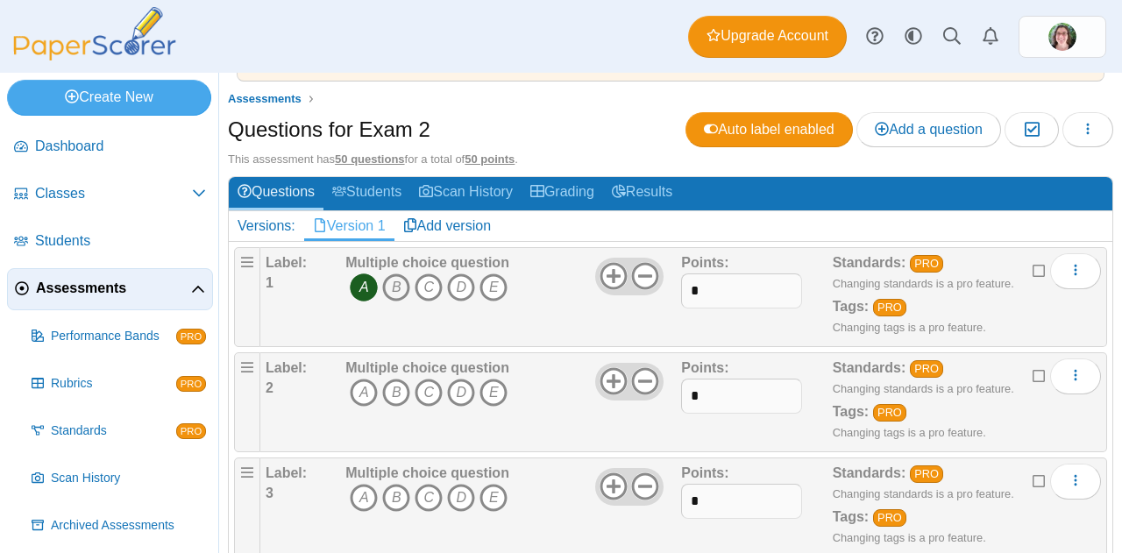
click at [393, 276] on icon "B" at bounding box center [396, 287] width 28 height 28
click at [1068, 269] on icon "More options" at bounding box center [1075, 270] width 14 height 14
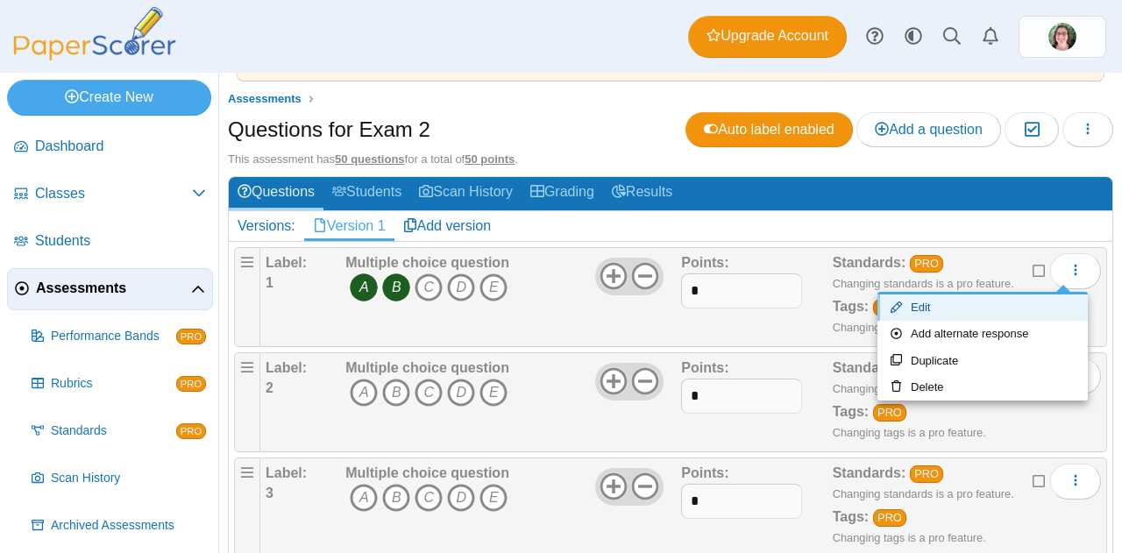
click at [950, 301] on link "Edit" at bounding box center [982, 307] width 210 height 26
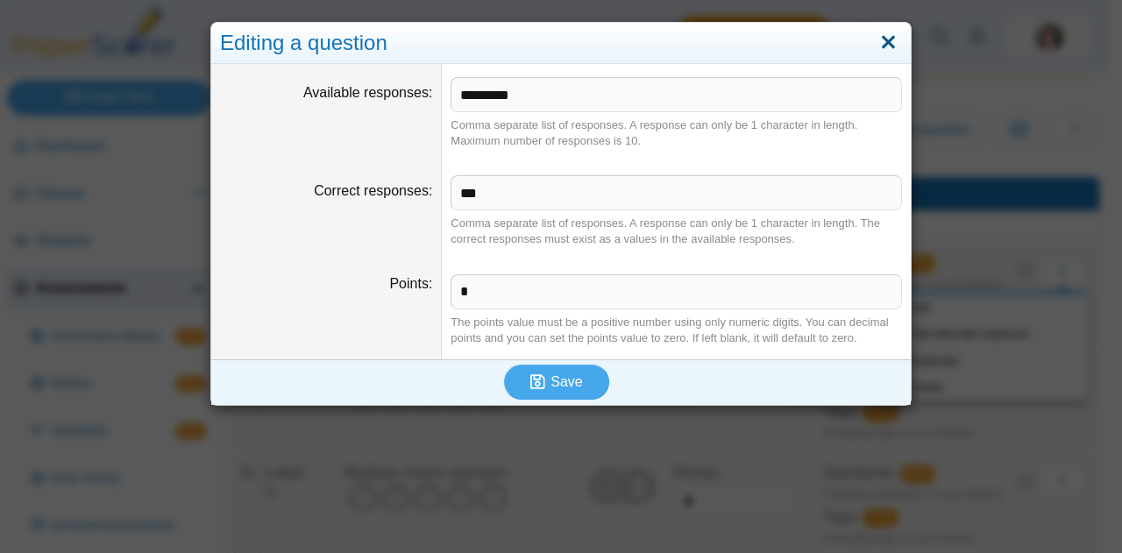
click at [880, 41] on link "Close" at bounding box center [888, 43] width 27 height 30
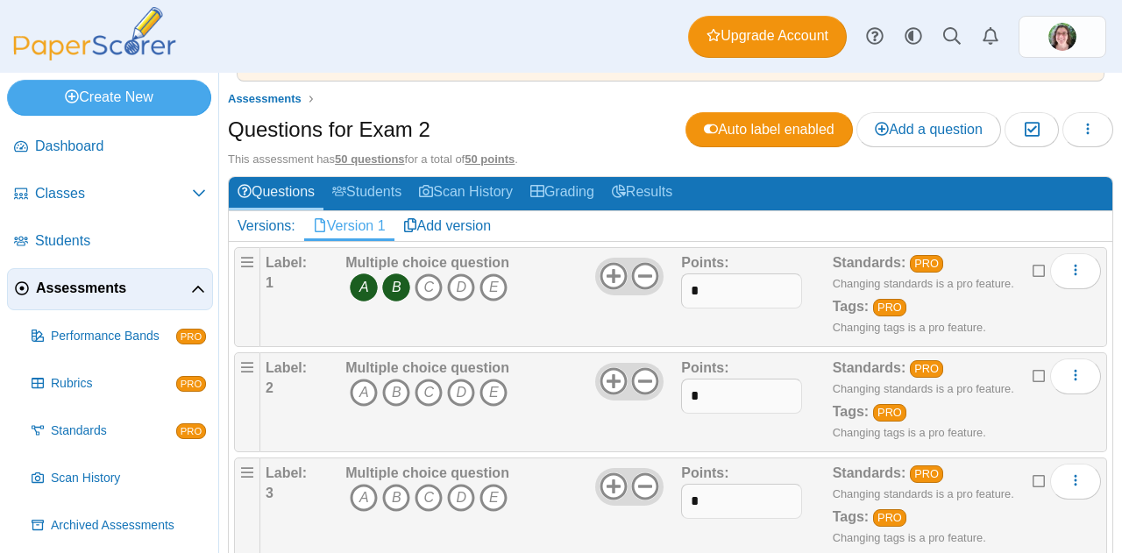
click at [393, 288] on icon "B" at bounding box center [396, 287] width 28 height 28
click at [356, 283] on icon "A" at bounding box center [364, 287] width 28 height 28
